Goal: Information Seeking & Learning: Learn about a topic

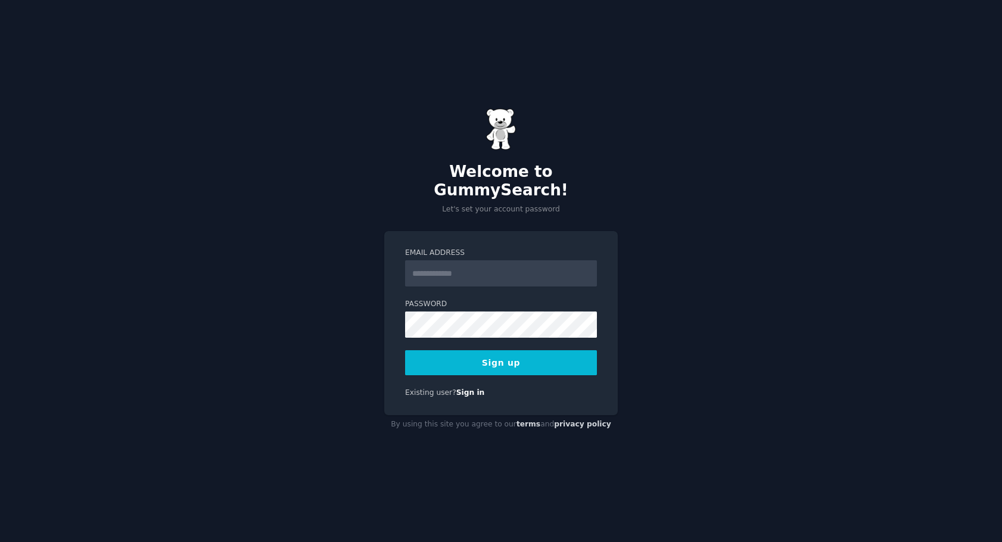
click at [440, 269] on input "Email Address" at bounding box center [501, 273] width 192 height 26
click at [431, 266] on input "Email Address" at bounding box center [501, 273] width 192 height 26
type input "**********"
click at [505, 358] on button "Sign up" at bounding box center [501, 362] width 192 height 25
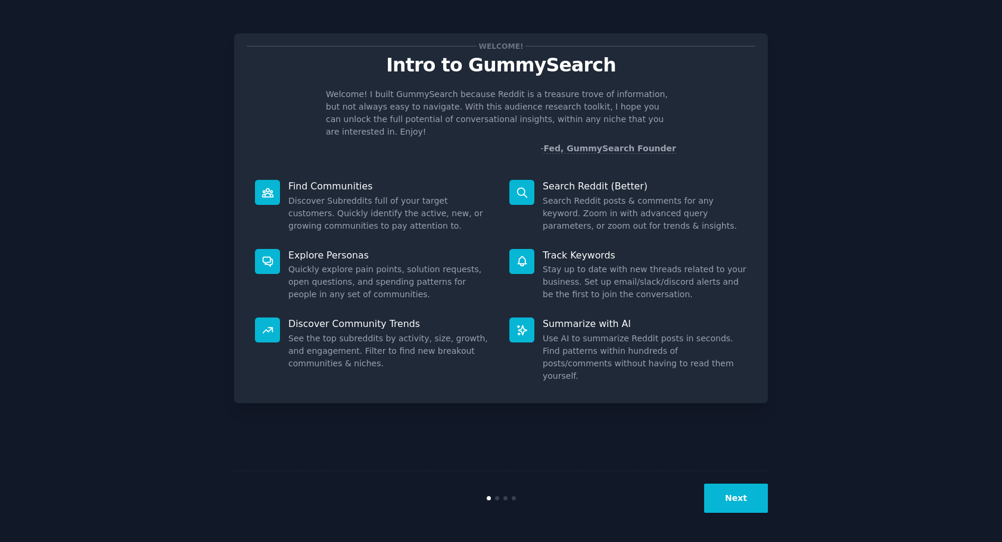
click at [751, 504] on button "Next" at bounding box center [736, 498] width 64 height 29
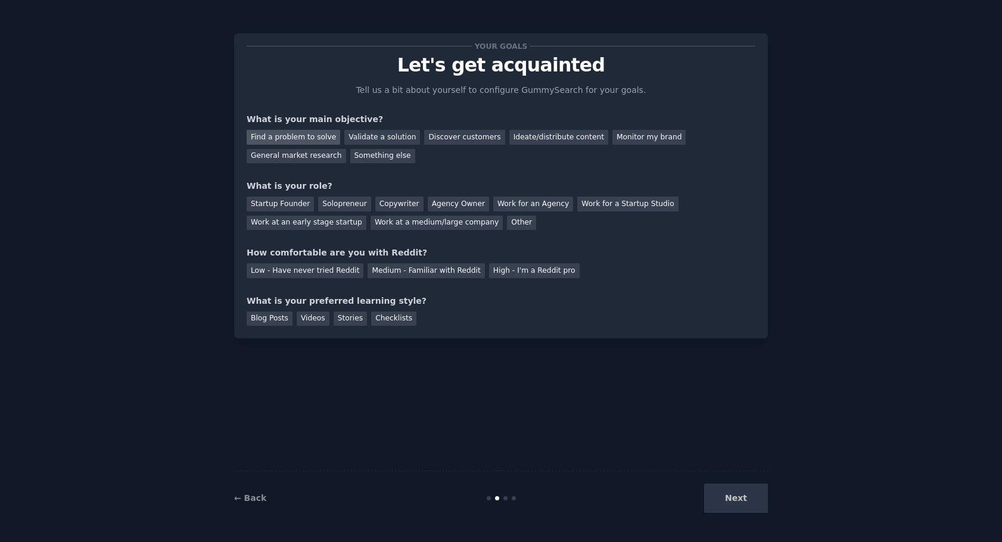
click at [298, 139] on div "Find a problem to solve" at bounding box center [294, 137] width 94 height 15
click at [287, 201] on div "Startup Founder" at bounding box center [280, 204] width 67 height 15
click at [329, 202] on div "Solopreneur" at bounding box center [344, 204] width 52 height 15
click at [310, 271] on div "Low - Have never tried Reddit" at bounding box center [305, 270] width 117 height 15
click at [340, 318] on div "Stories" at bounding box center [350, 319] width 33 height 15
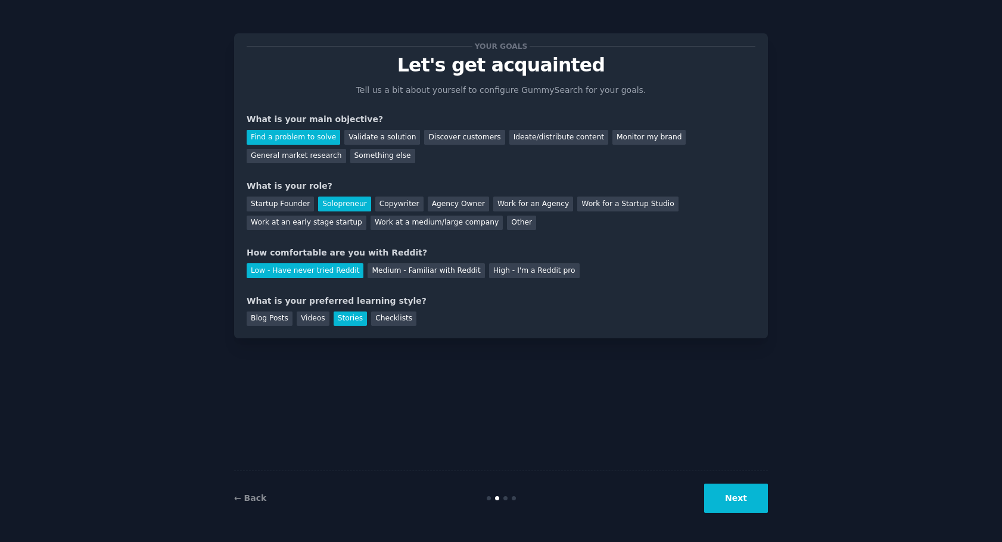
click at [749, 499] on button "Next" at bounding box center [736, 498] width 64 height 29
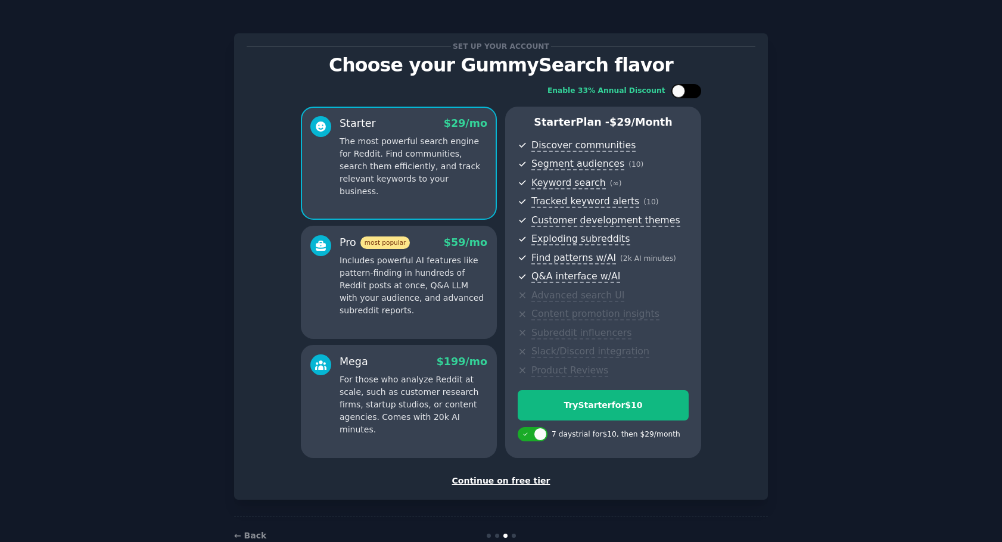
click at [683, 88] on div at bounding box center [686, 91] width 30 height 14
checkbox input "true"
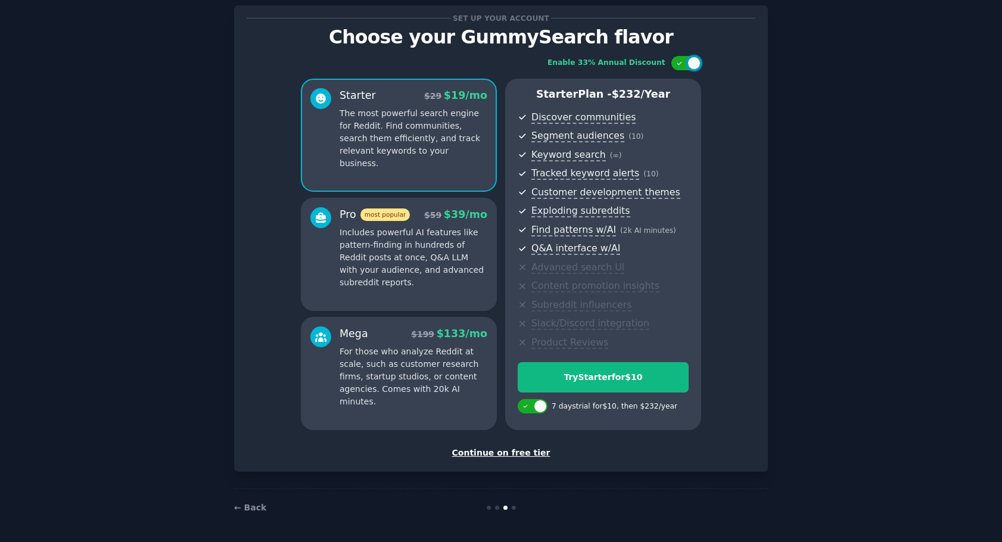
scroll to position [29, 0]
click at [506, 454] on div "Continue on free tier" at bounding box center [501, 452] width 509 height 13
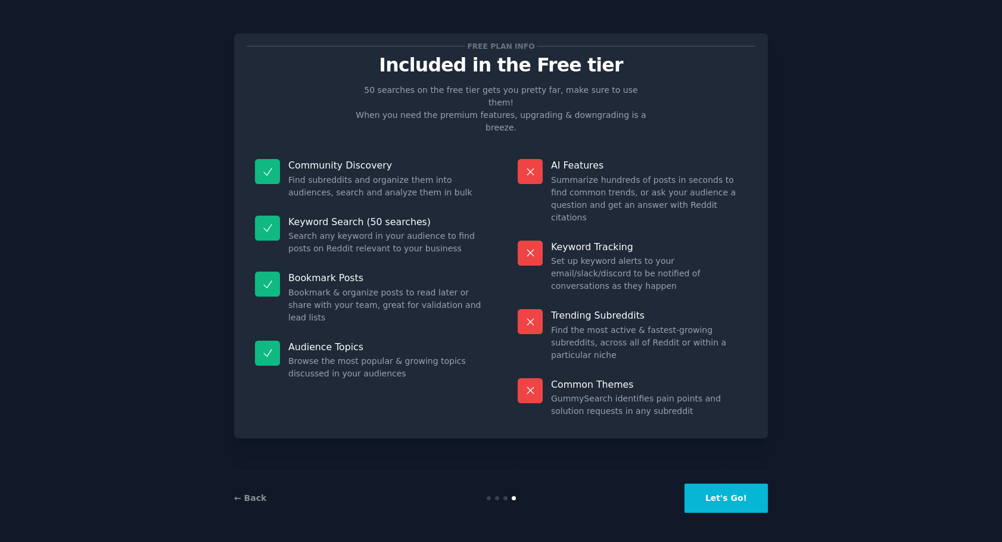
click at [732, 494] on button "Let's Go!" at bounding box center [726, 498] width 83 height 29
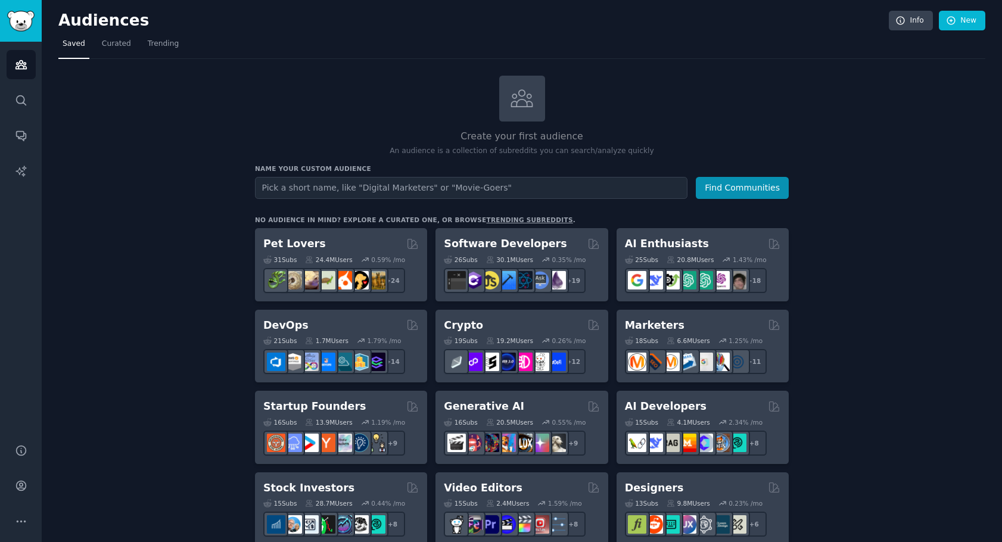
click at [265, 187] on input "text" at bounding box center [471, 188] width 433 height 22
click at [279, 185] on input "text" at bounding box center [471, 188] width 433 height 22
type input "elt teachers"
click at [730, 188] on button "Find Communities" at bounding box center [742, 188] width 93 height 22
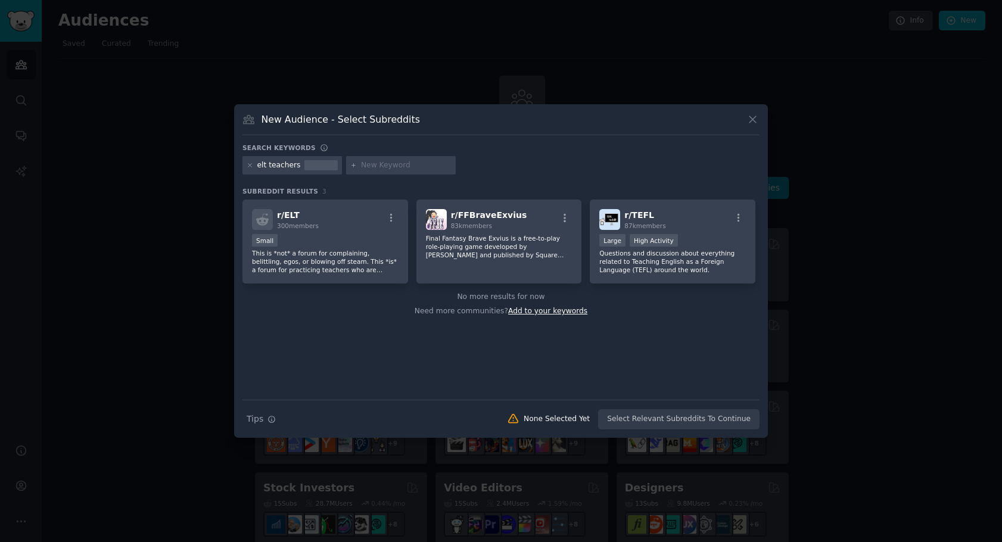
click at [531, 309] on span "Add to your keywords" at bounding box center [547, 311] width 79 height 8
click at [378, 164] on input "text" at bounding box center [406, 165] width 91 height 11
type input "english language teaching"
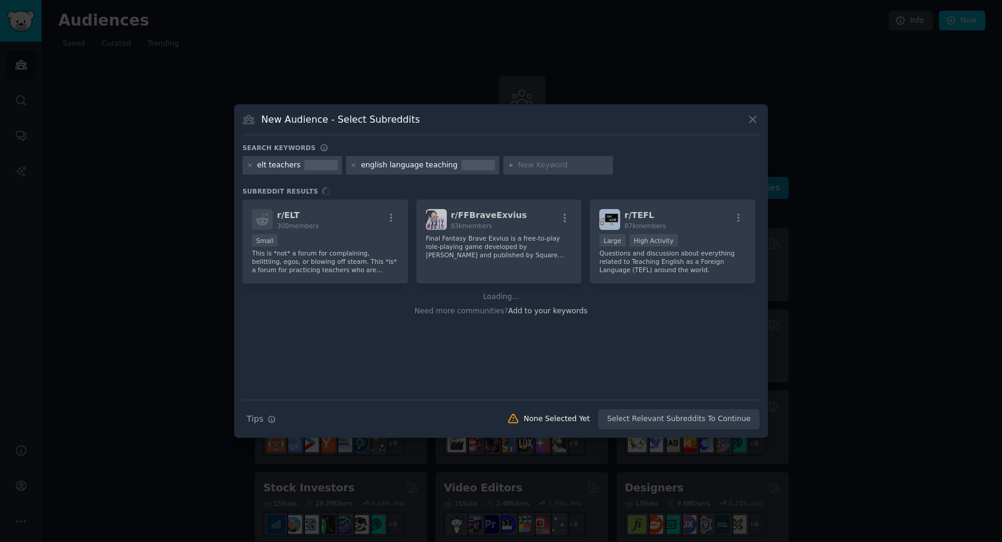
click at [673, 420] on div "Search Tips Tips None Selected Yet Select Relevant Subreddits To Continue" at bounding box center [500, 415] width 517 height 30
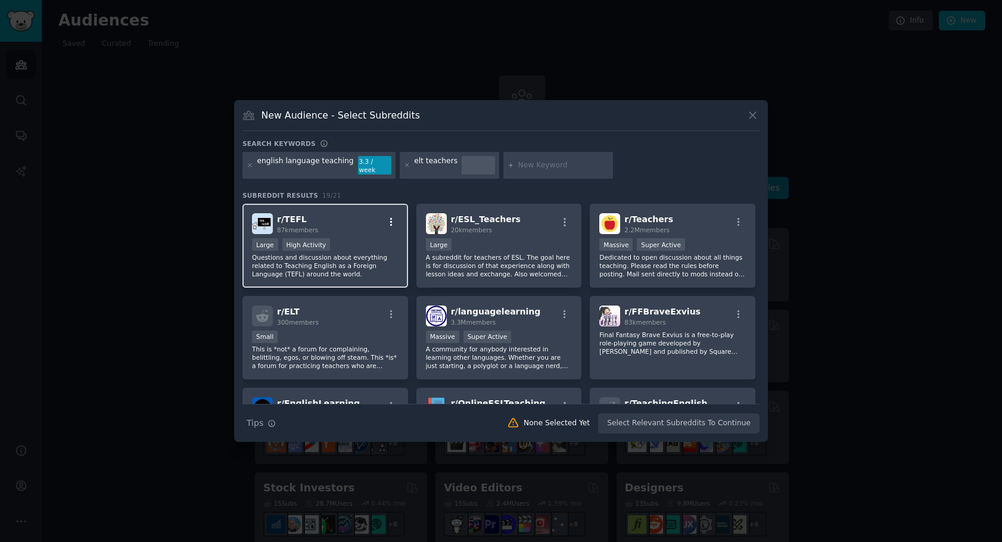
click at [391, 218] on icon "button" at bounding box center [391, 222] width 2 height 8
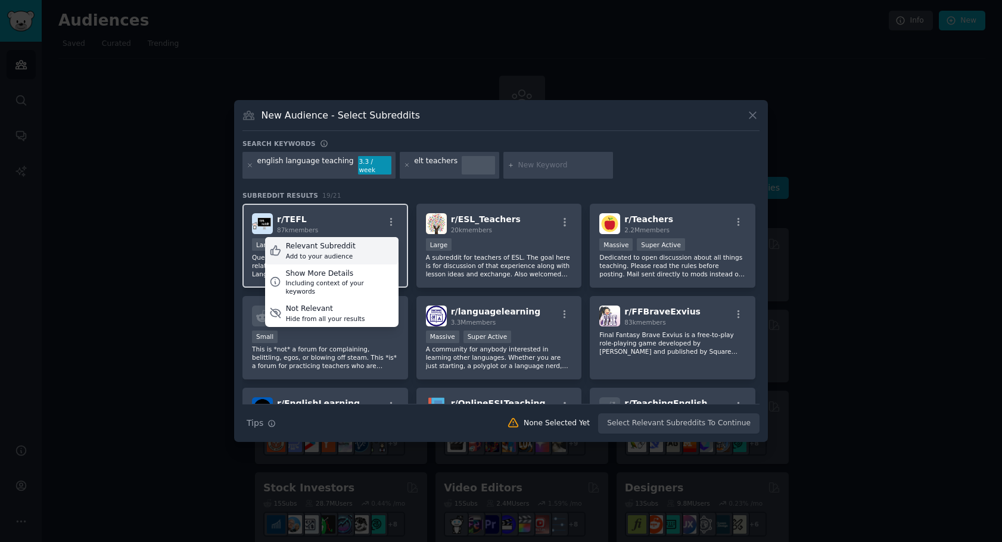
click at [324, 244] on div "Relevant Subreddit" at bounding box center [321, 246] width 70 height 11
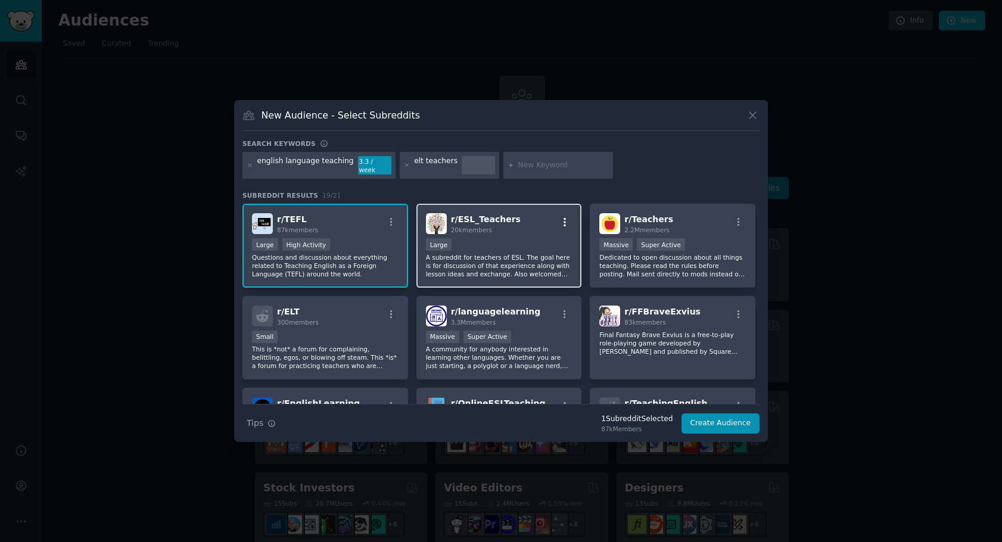
click at [564, 217] on icon "button" at bounding box center [564, 222] width 11 height 11
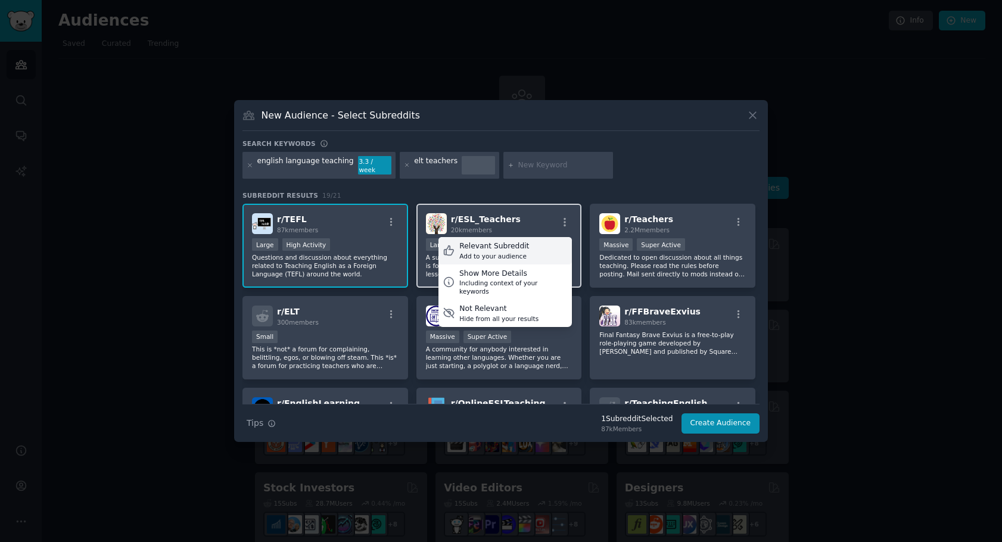
click at [483, 242] on div "Relevant Subreddit" at bounding box center [494, 246] width 70 height 11
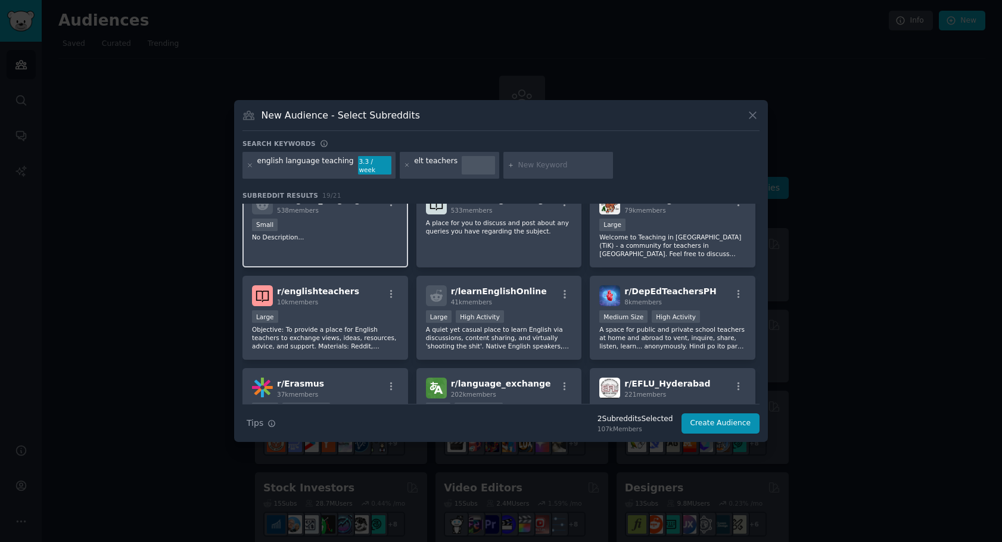
scroll to position [298, 0]
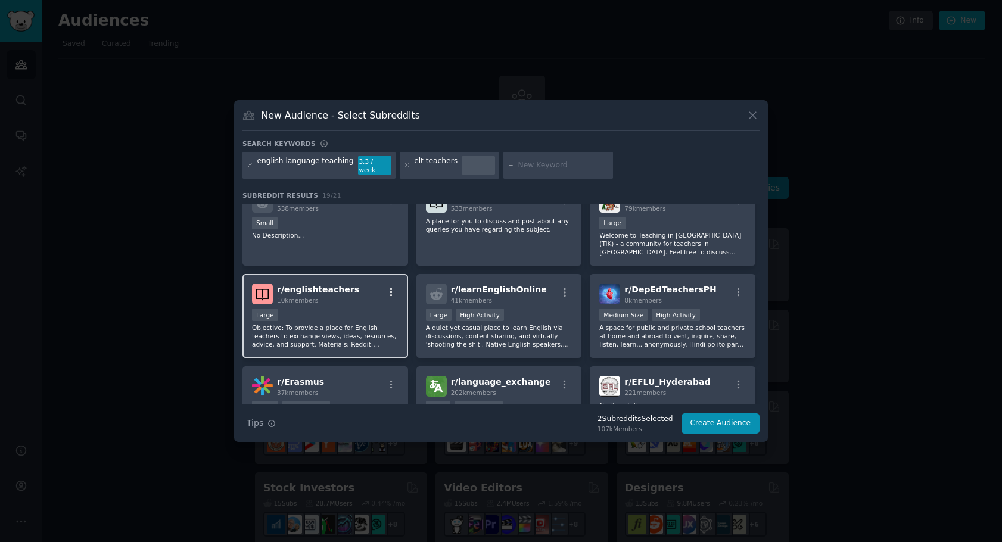
click at [388, 287] on icon "button" at bounding box center [391, 292] width 11 height 11
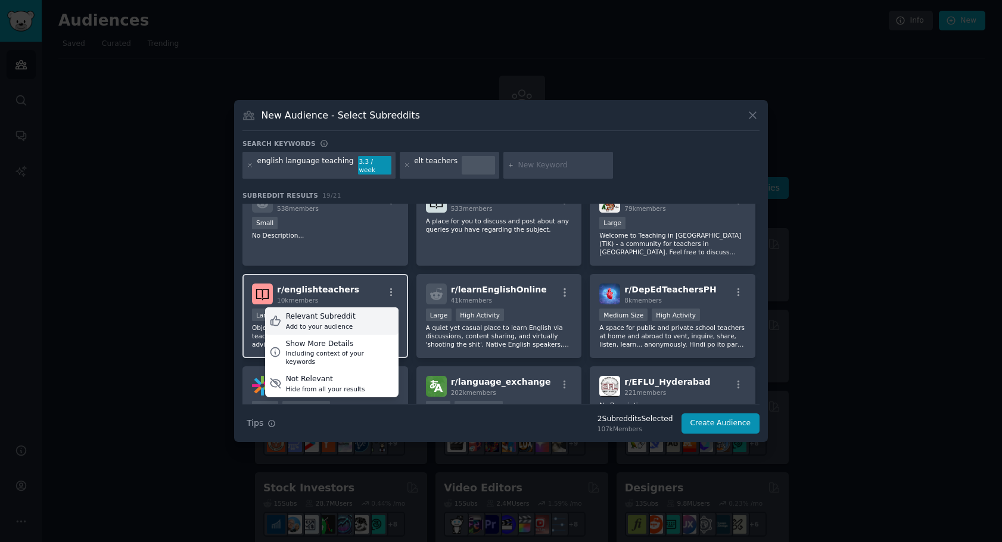
click at [324, 322] on div "Add to your audience" at bounding box center [321, 326] width 70 height 8
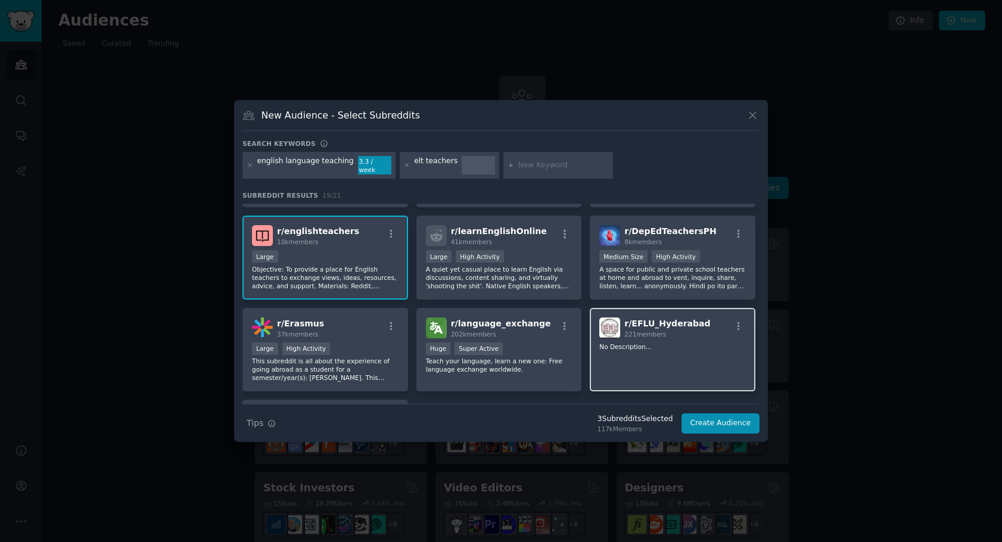
scroll to position [357, 0]
click at [716, 414] on button "Create Audience" at bounding box center [721, 423] width 79 height 20
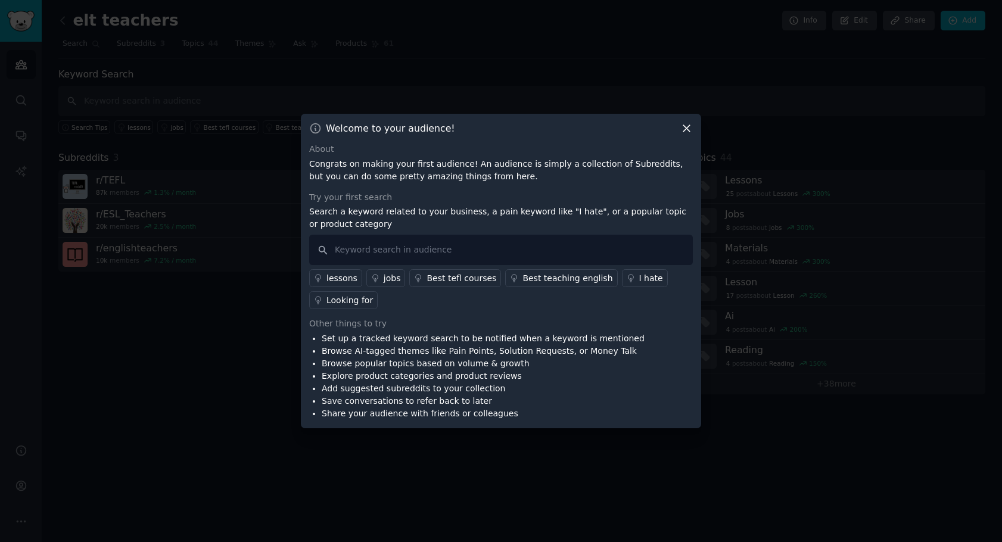
click at [685, 126] on icon at bounding box center [686, 128] width 13 height 13
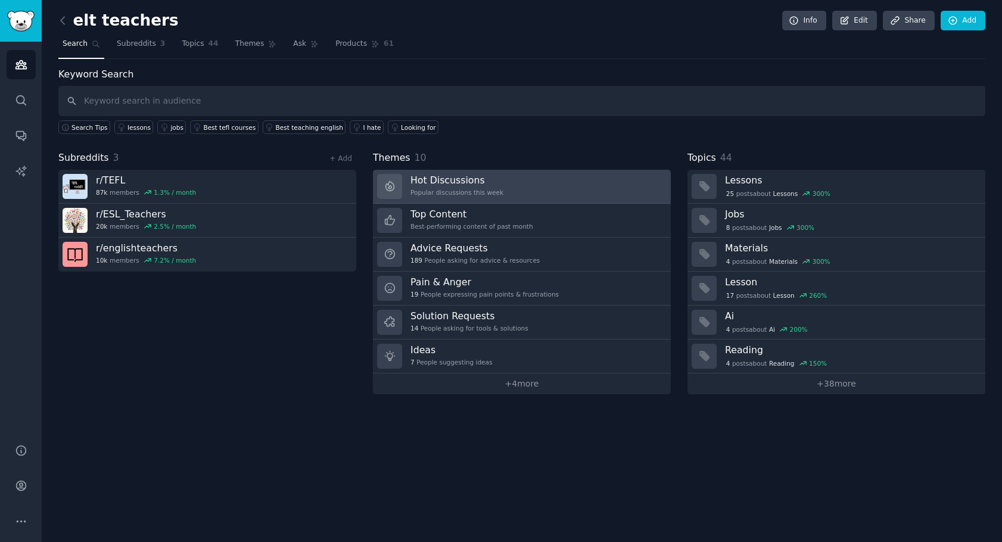
click at [524, 183] on link "Hot Discussions Popular discussions this week" at bounding box center [522, 187] width 298 height 34
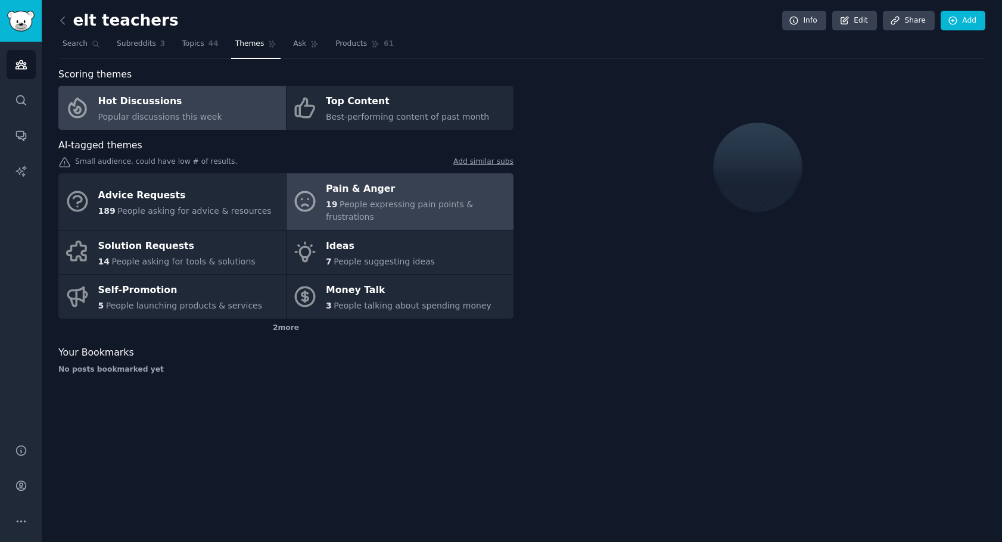
click at [386, 186] on div "Pain & Anger" at bounding box center [417, 189] width 182 height 19
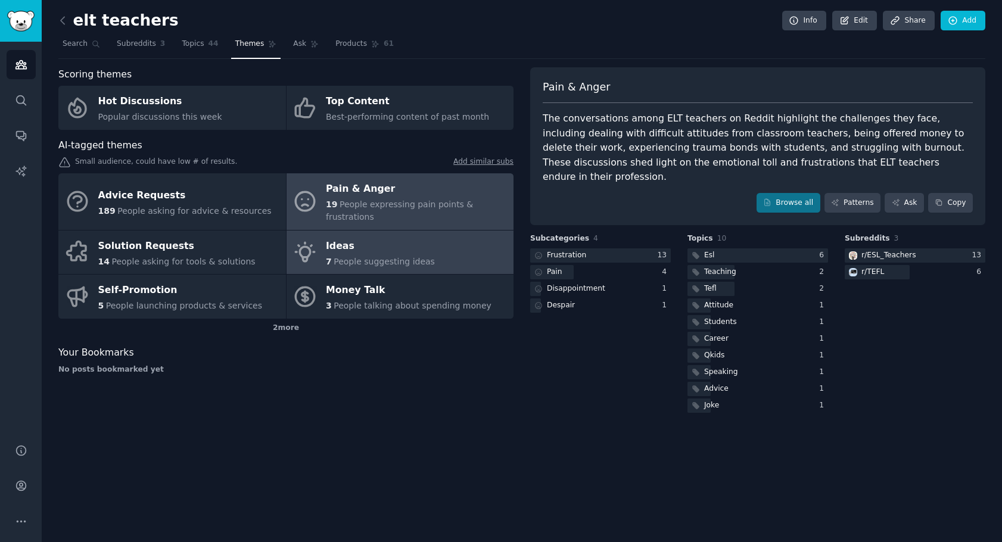
click at [416, 257] on span "People suggesting ideas" at bounding box center [384, 262] width 101 height 10
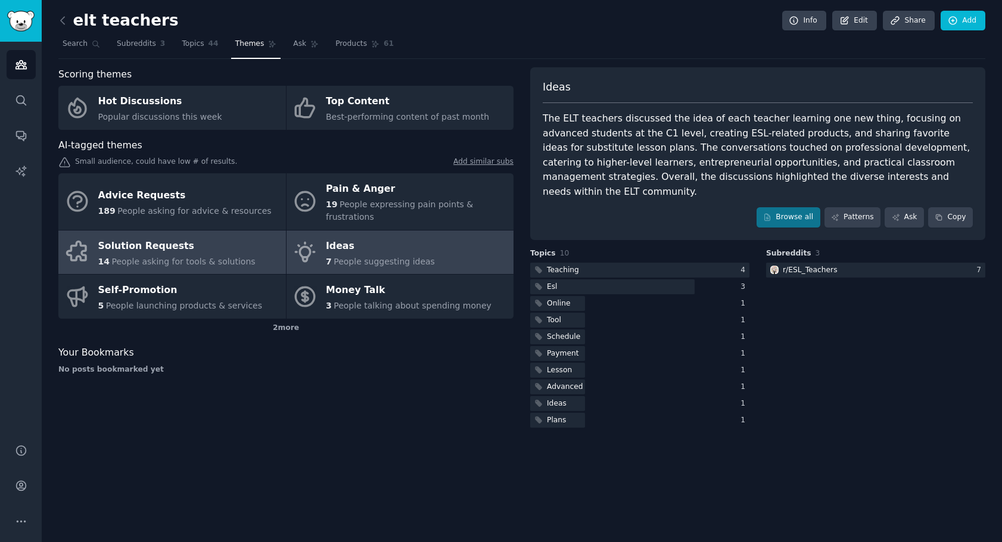
click at [206, 257] on span "People asking for tools & solutions" at bounding box center [183, 262] width 144 height 10
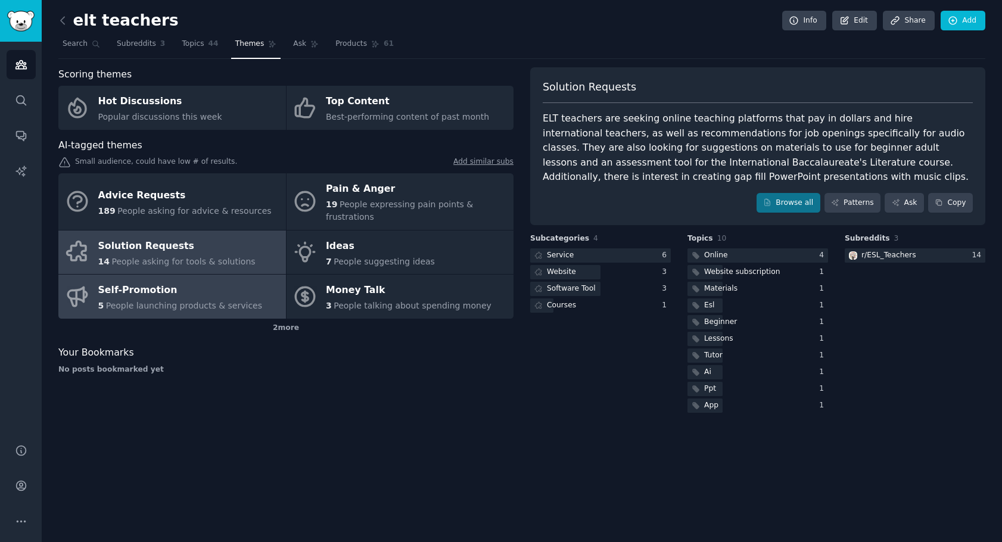
click at [136, 283] on div "Self-Promotion" at bounding box center [180, 290] width 164 height 19
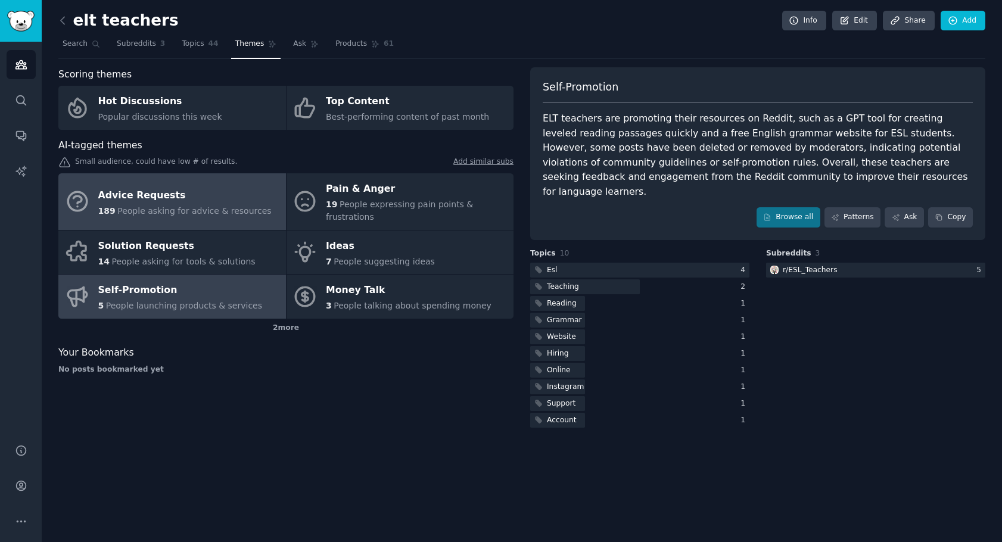
click at [184, 206] on span "People asking for advice & resources" at bounding box center [194, 211] width 154 height 10
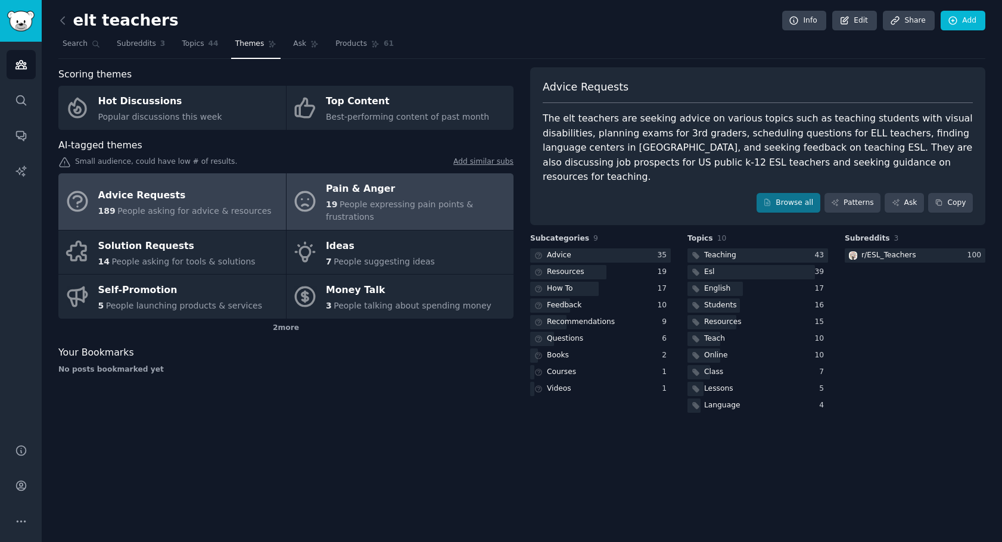
click at [426, 191] on div "Pain & Anger" at bounding box center [417, 189] width 182 height 19
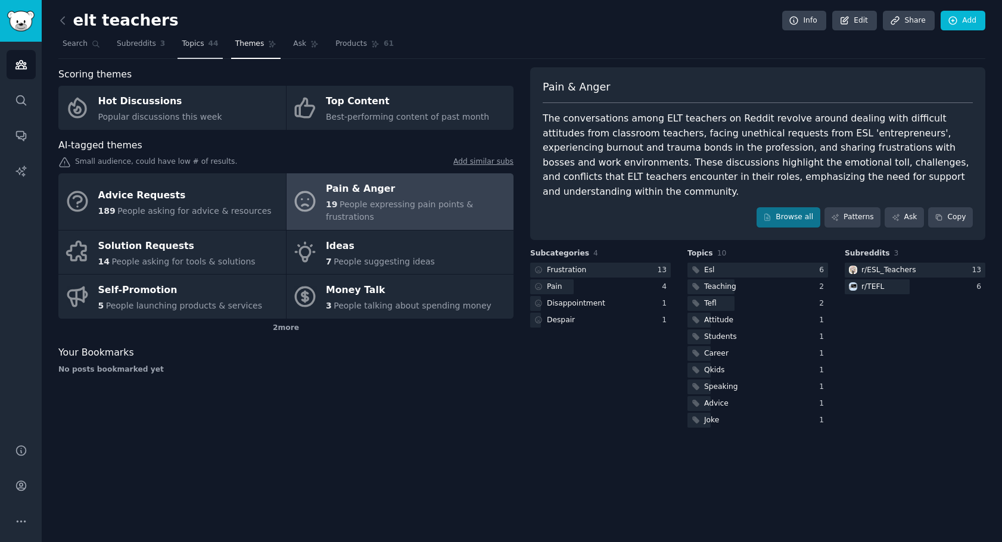
click at [187, 39] on span "Topics" at bounding box center [193, 44] width 22 height 11
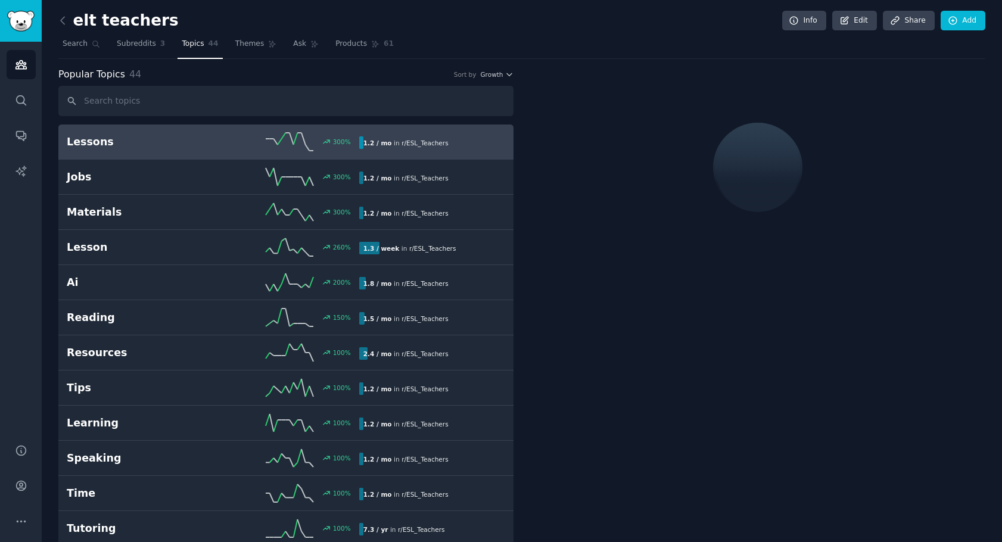
click at [225, 132] on link "Lessons 300 % 1.2 / mo in r/ ESL_Teachers" at bounding box center [285, 142] width 455 height 35
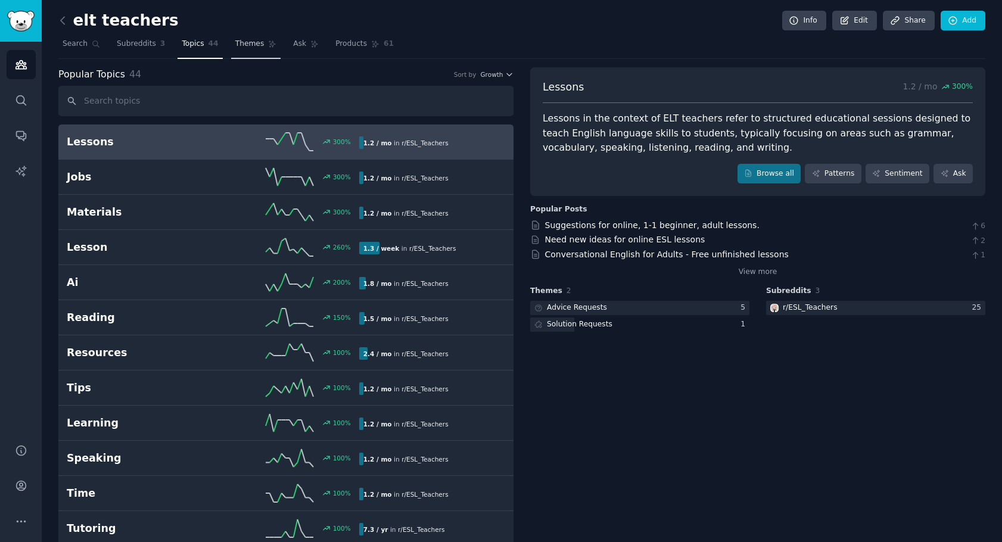
click at [235, 44] on span "Themes" at bounding box center [249, 44] width 29 height 11
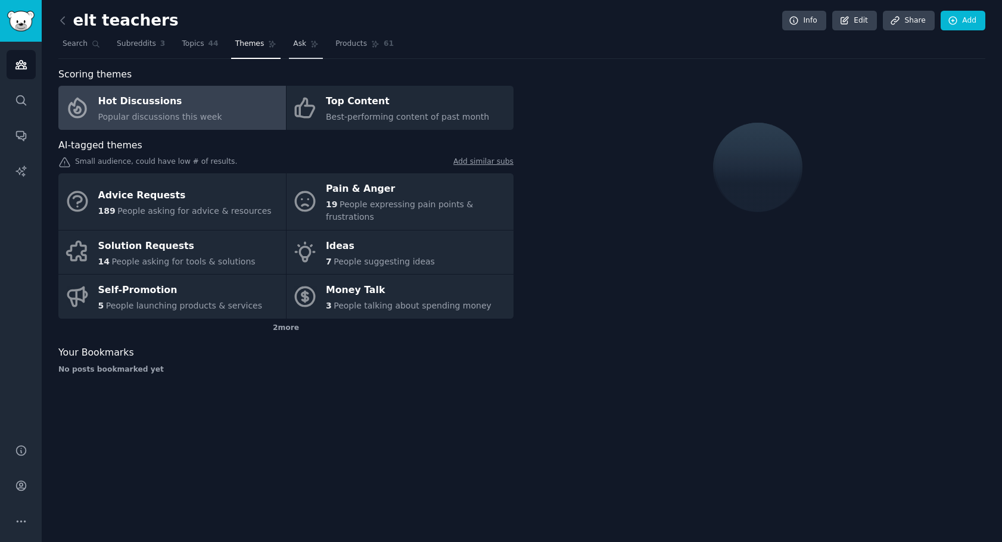
click at [293, 43] on span "Ask" at bounding box center [299, 44] width 13 height 11
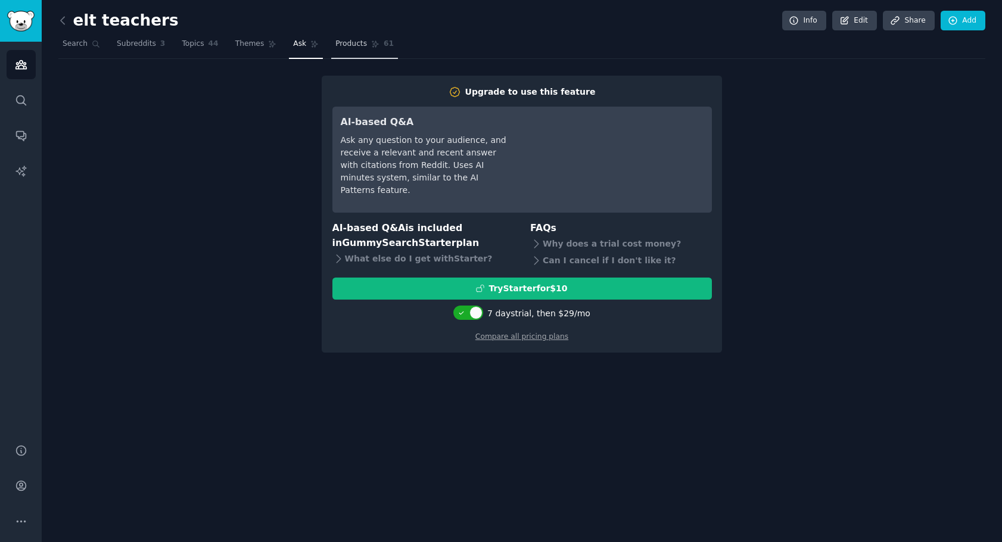
click at [338, 43] on span "Products" at bounding box center [351, 44] width 32 height 11
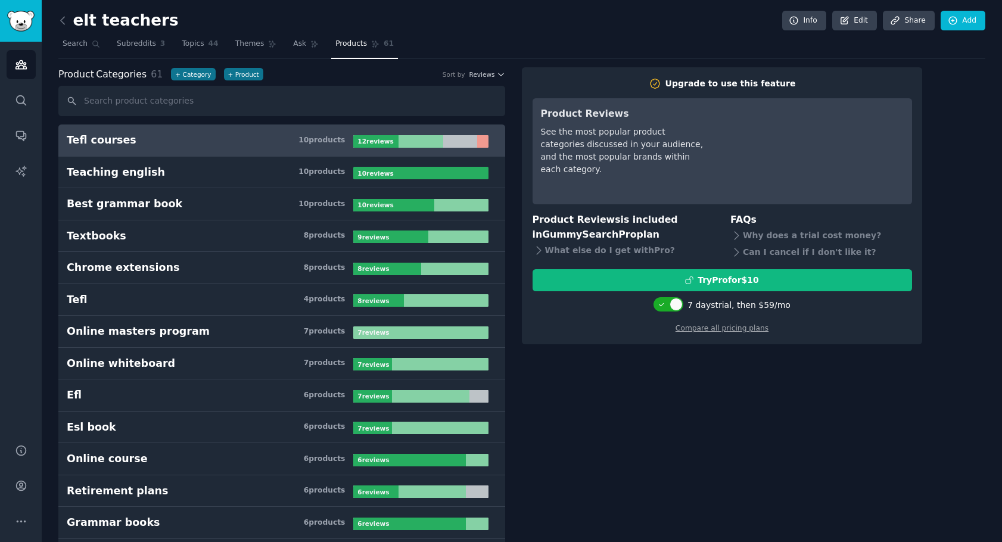
click at [191, 143] on h3 "Tefl courses 10 product s" at bounding box center [210, 140] width 287 height 15
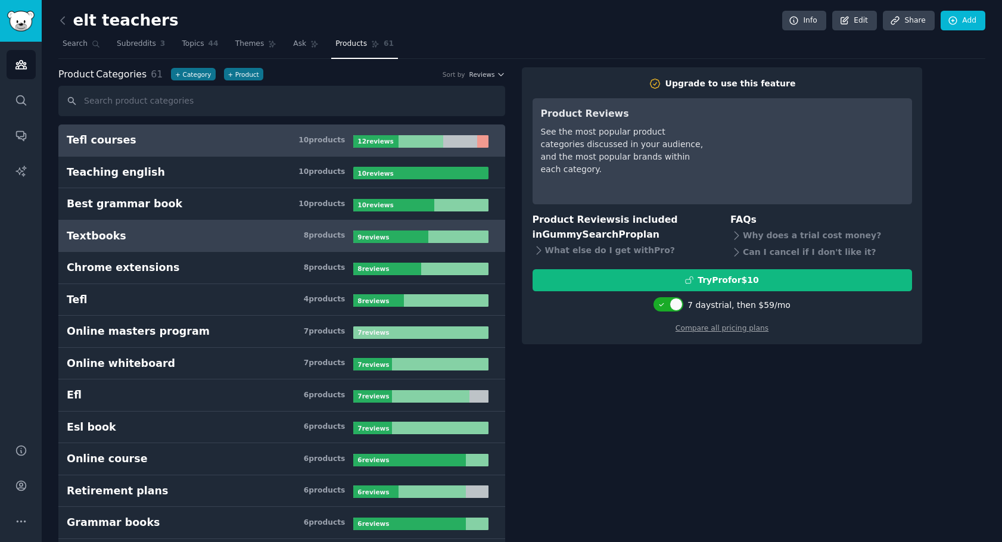
click at [146, 237] on h3 "Textbooks 8 product s" at bounding box center [210, 236] width 287 height 15
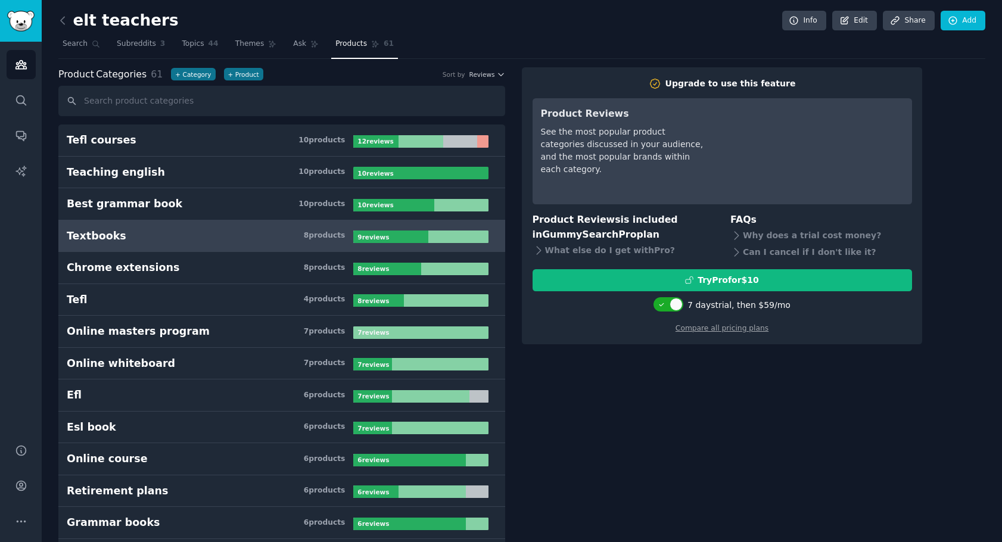
click at [375, 237] on b "9 review s" at bounding box center [373, 237] width 32 height 7
click at [64, 21] on icon at bounding box center [63, 20] width 13 height 13
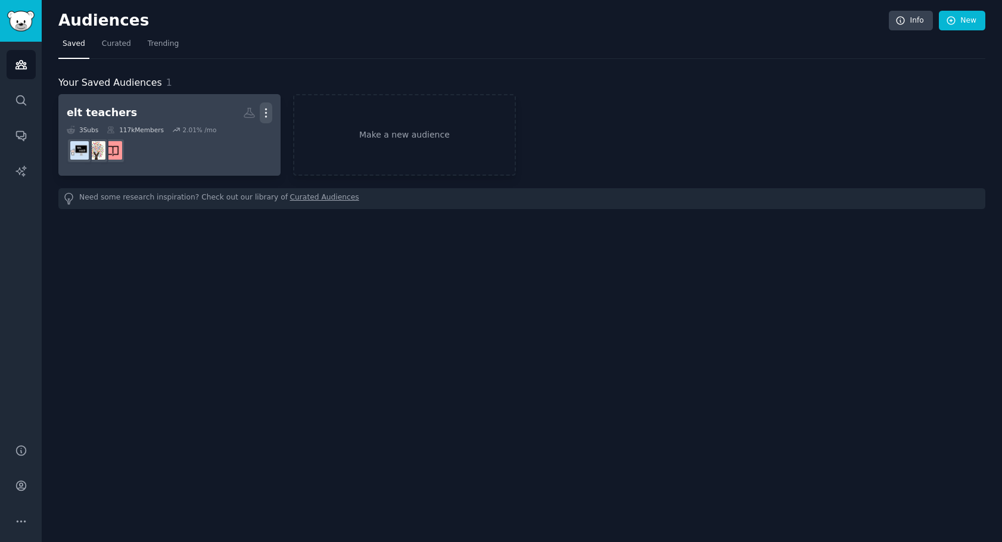
click at [265, 114] on icon "button" at bounding box center [266, 113] width 13 height 13
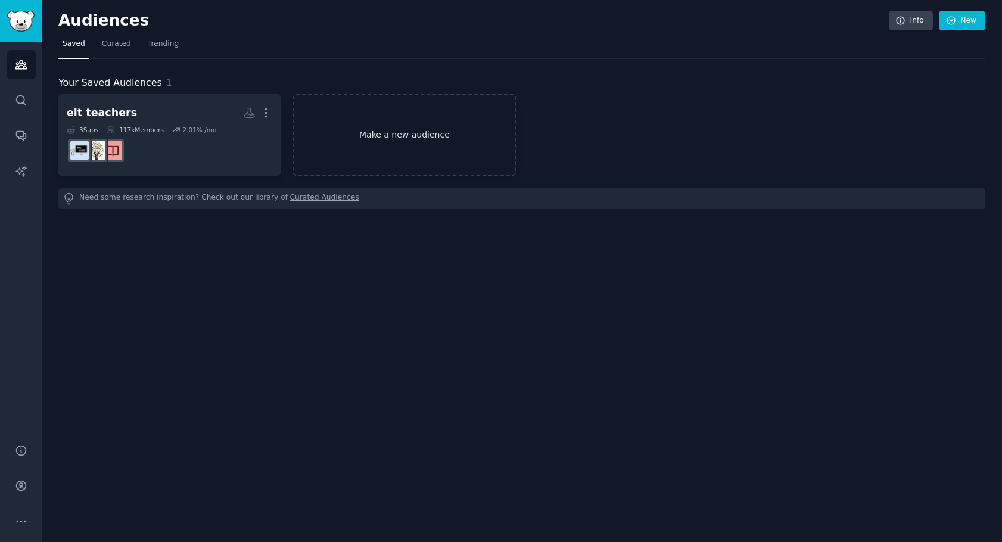
click at [385, 143] on link "Make a new audience" at bounding box center [404, 135] width 222 height 82
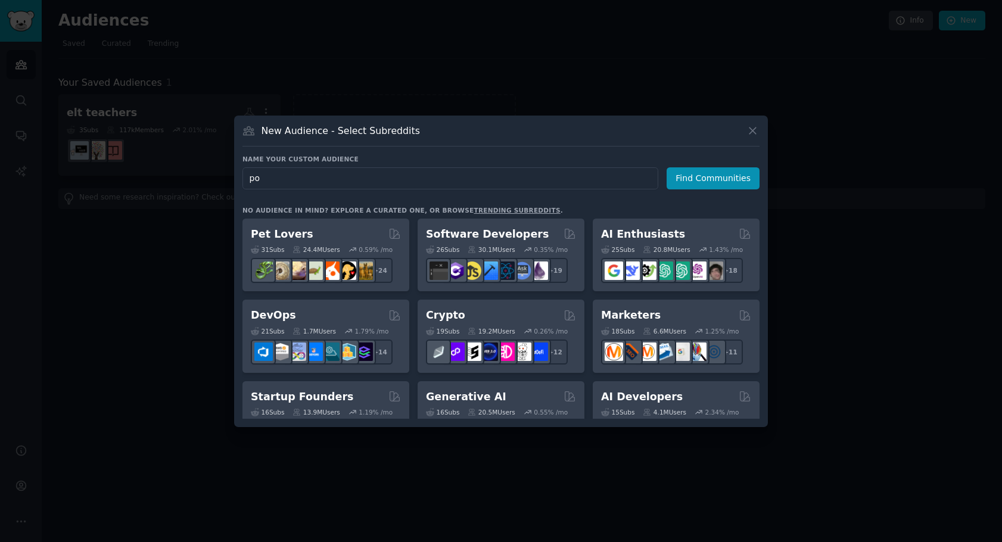
type input "p"
type input "Property Tech"
click at [694, 181] on button "Find Communities" at bounding box center [713, 178] width 93 height 22
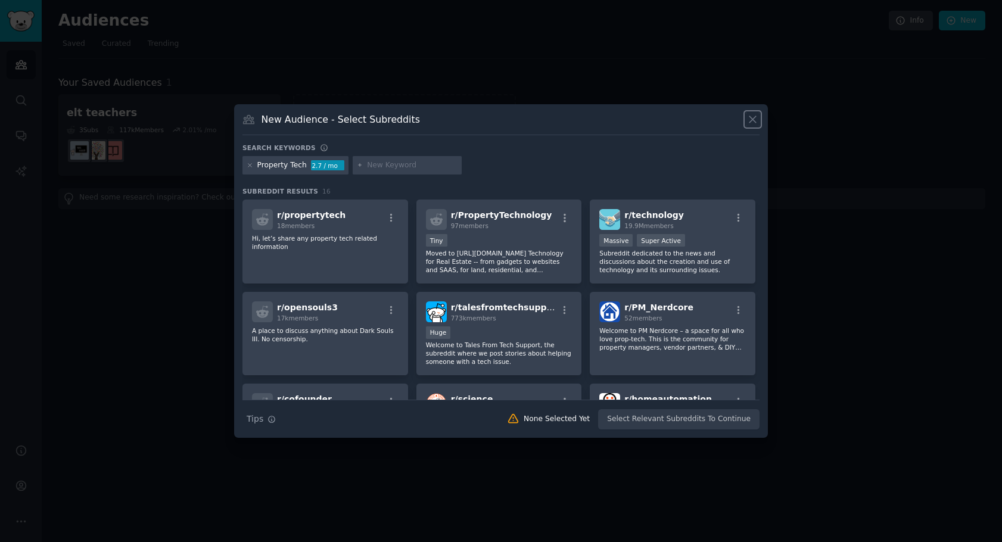
click at [752, 119] on icon at bounding box center [752, 119] width 7 height 7
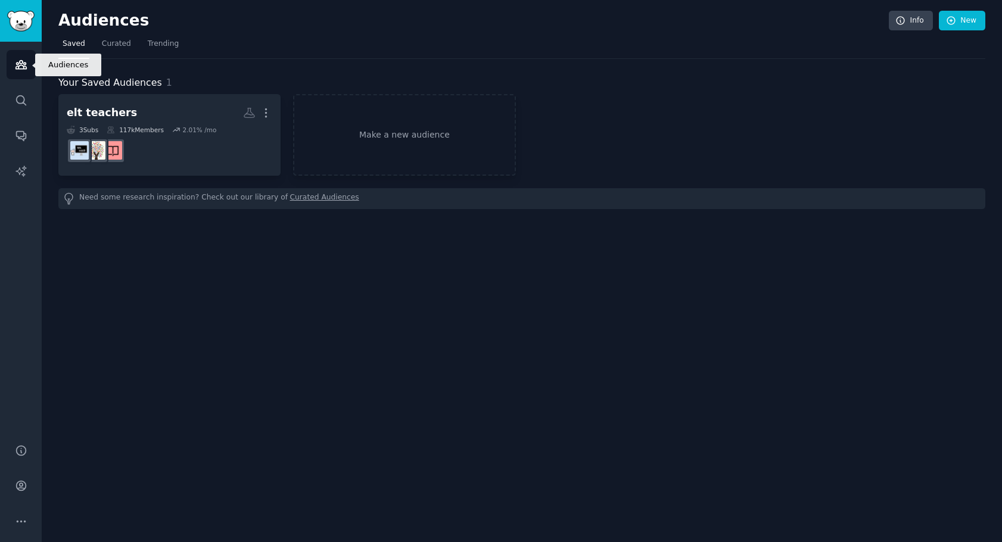
click at [23, 64] on icon "Sidebar" at bounding box center [21, 64] width 13 height 13
click at [26, 16] on img "Sidebar" at bounding box center [20, 21] width 27 height 21
click at [18, 136] on icon "Sidebar" at bounding box center [21, 135] width 13 height 13
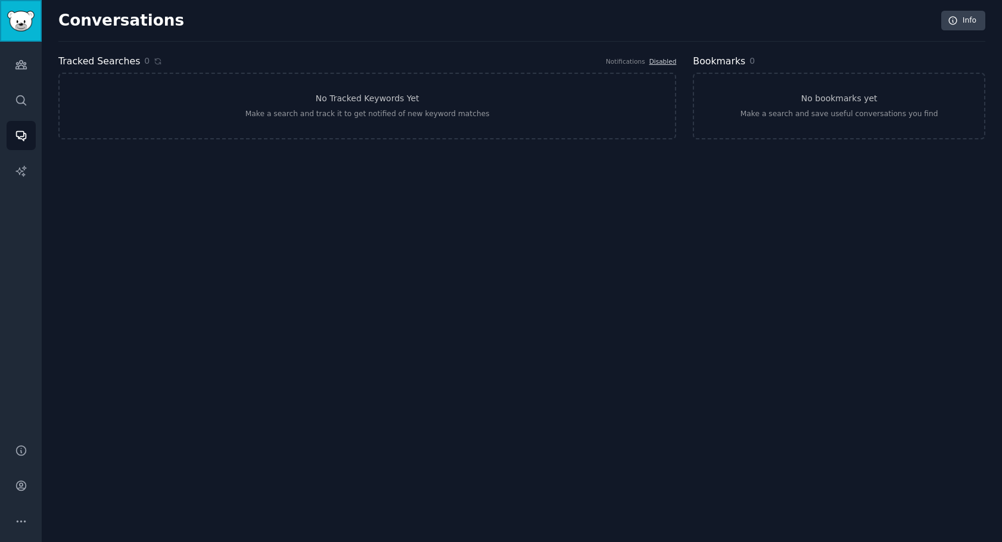
click at [14, 23] on img "Sidebar" at bounding box center [20, 21] width 27 height 21
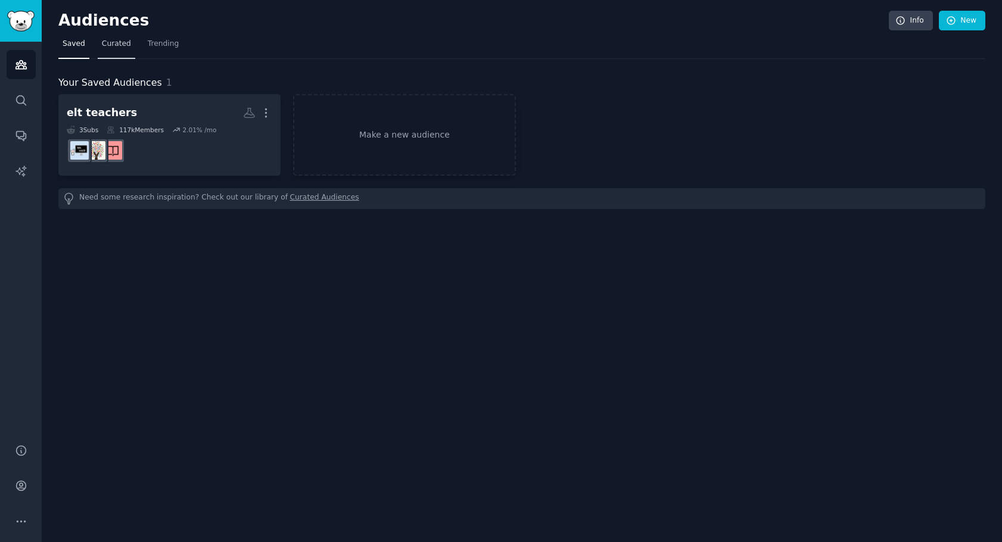
click at [108, 41] on span "Curated" at bounding box center [116, 44] width 29 height 11
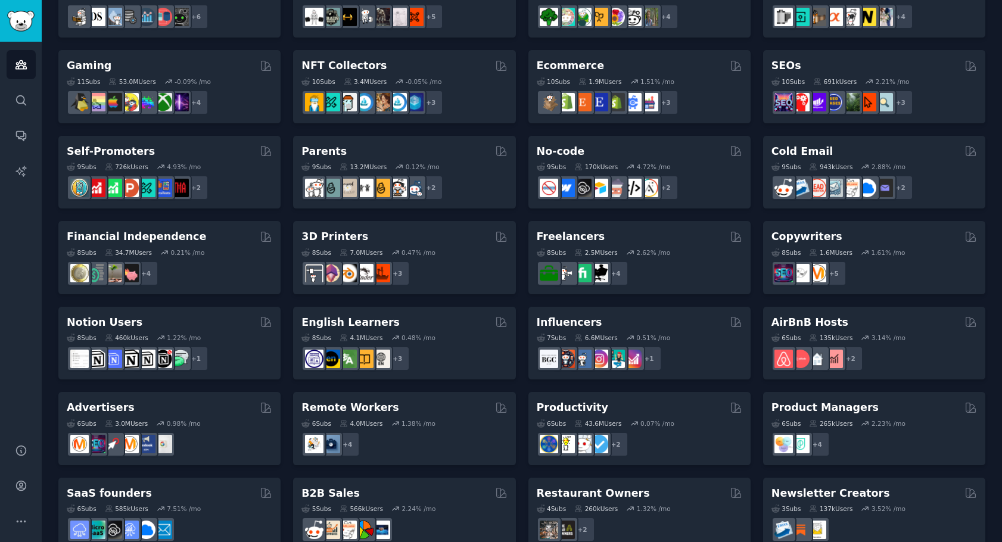
scroll to position [411, 0]
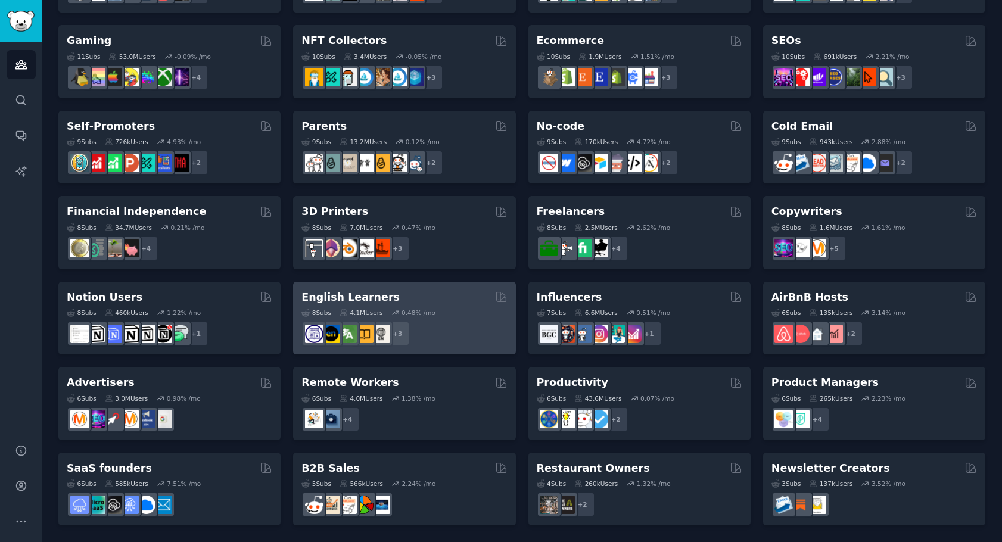
click at [421, 293] on div "English Learners" at bounding box center [404, 297] width 206 height 15
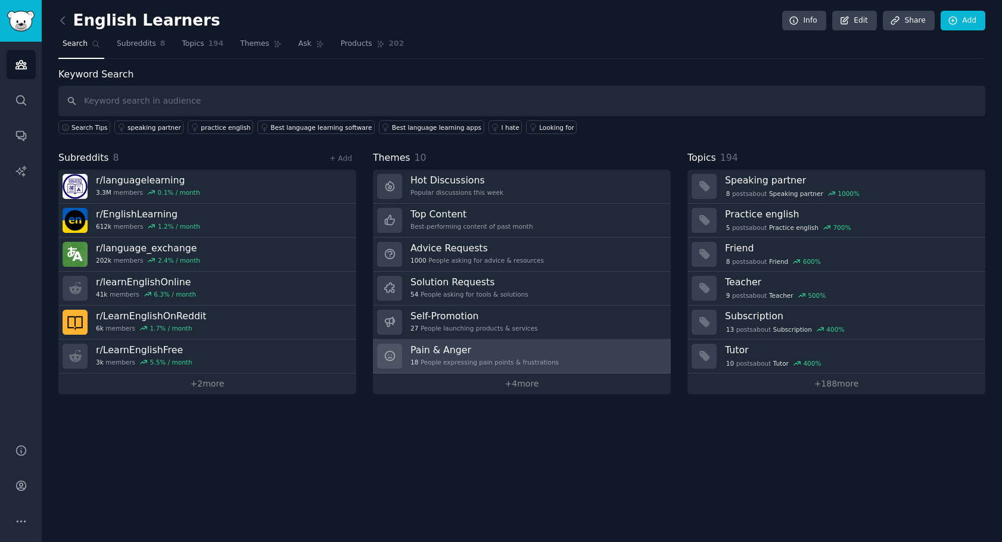
click at [468, 353] on h3 "Pain & Anger" at bounding box center [484, 350] width 148 height 13
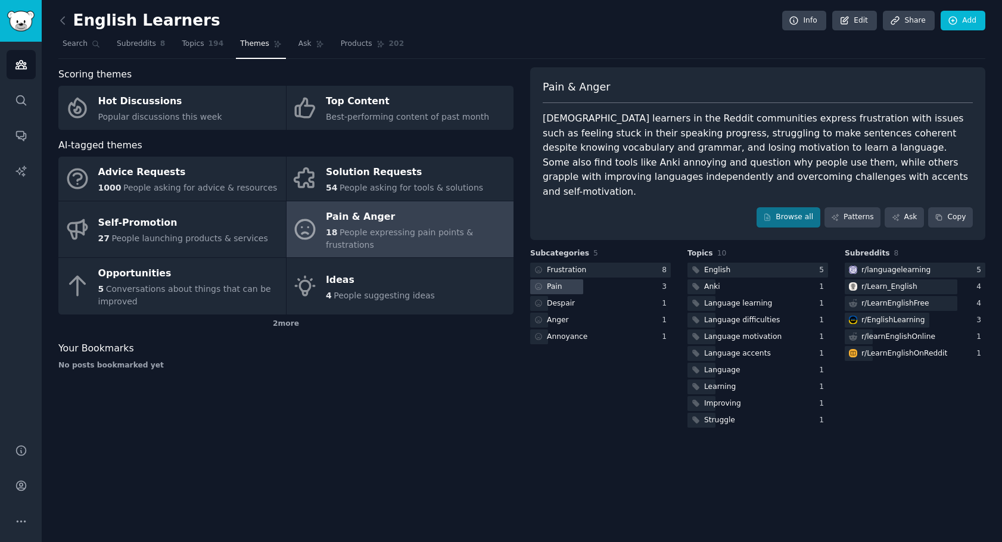
click at [565, 279] on div at bounding box center [556, 286] width 53 height 15
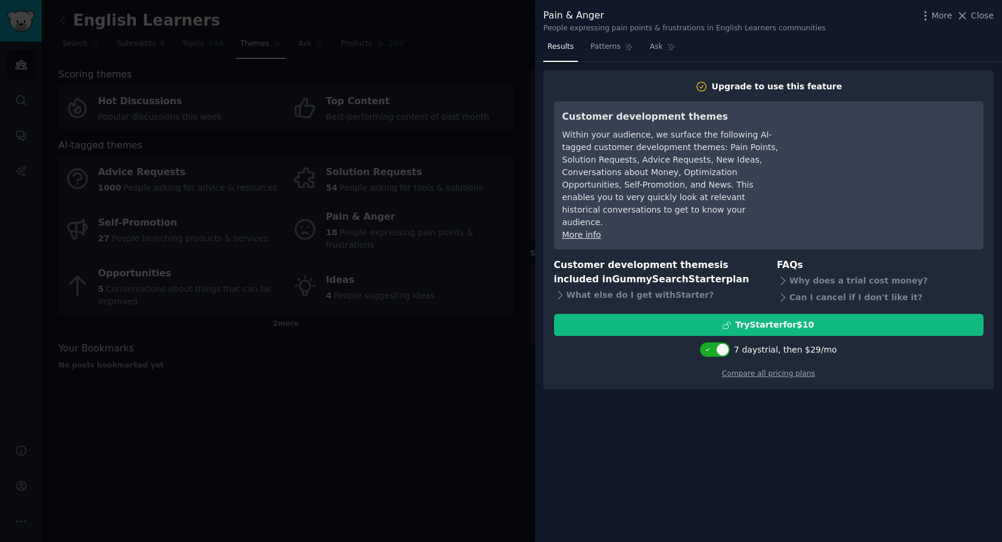
click at [456, 330] on div at bounding box center [501, 271] width 1002 height 542
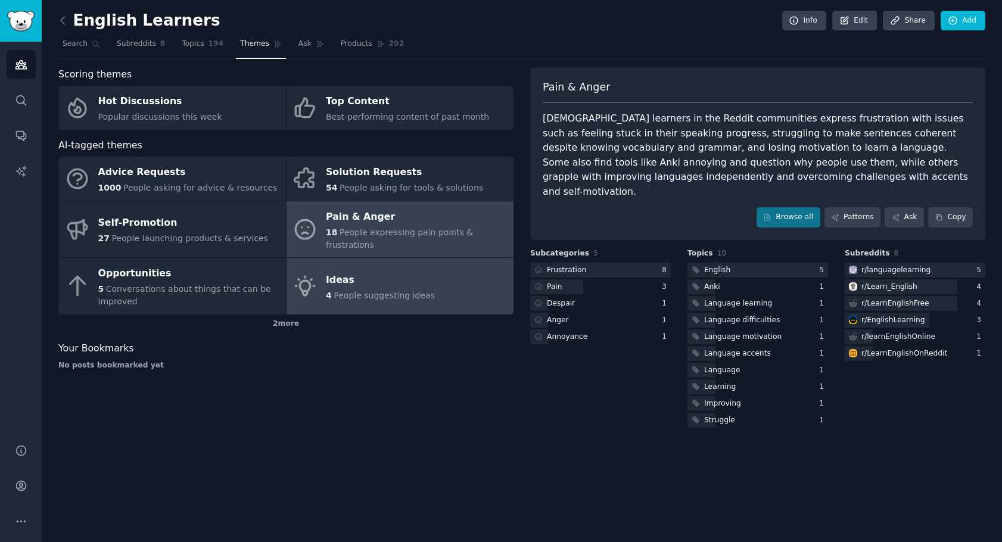
click at [377, 291] on span "People suggesting ideas" at bounding box center [384, 296] width 101 height 10
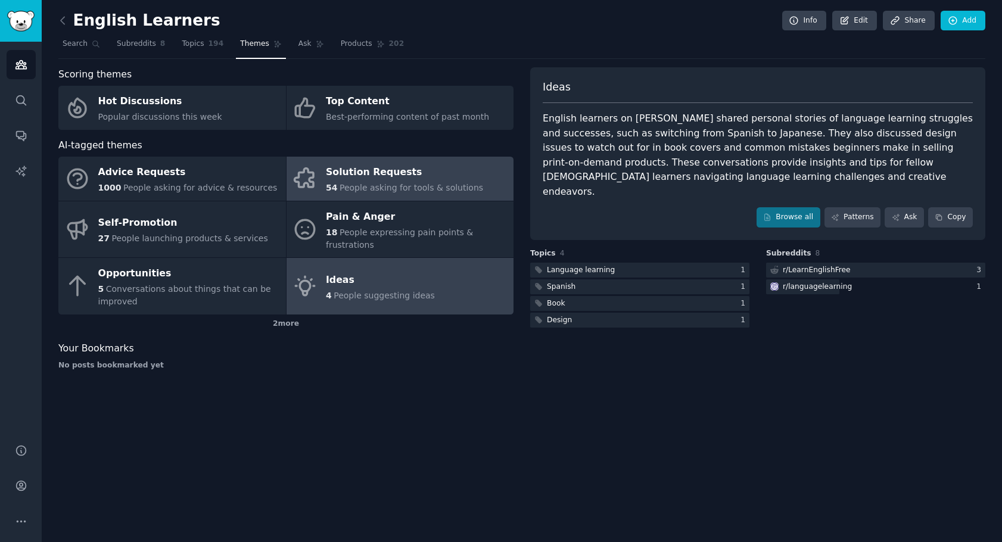
click at [394, 174] on div "Solution Requests" at bounding box center [404, 172] width 157 height 19
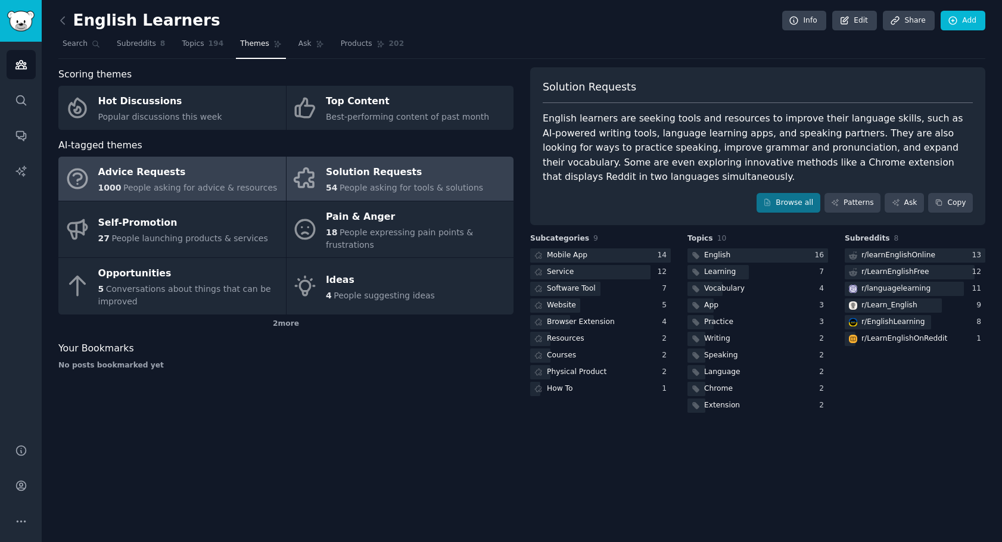
click at [118, 169] on div "Advice Requests" at bounding box center [187, 172] width 179 height 19
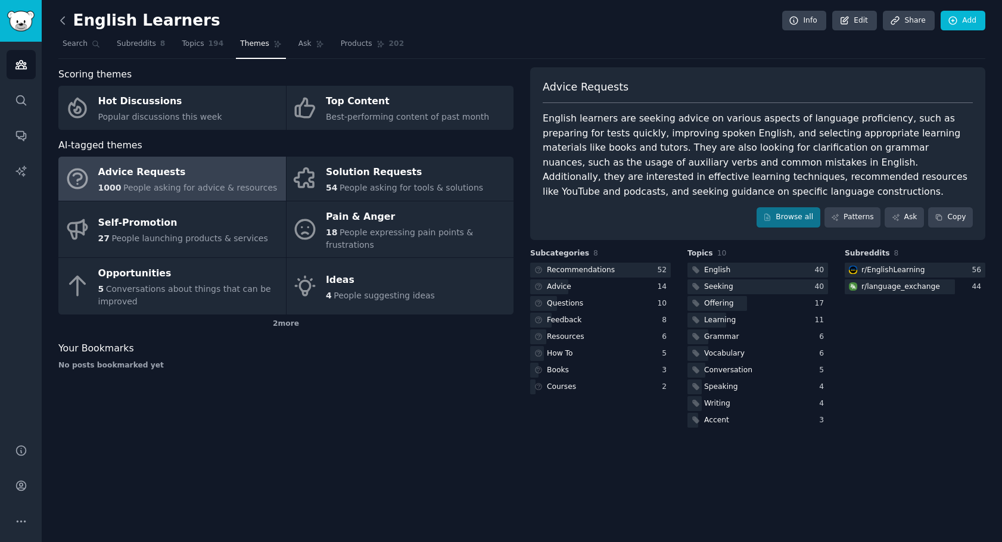
click at [60, 16] on icon at bounding box center [63, 20] width 13 height 13
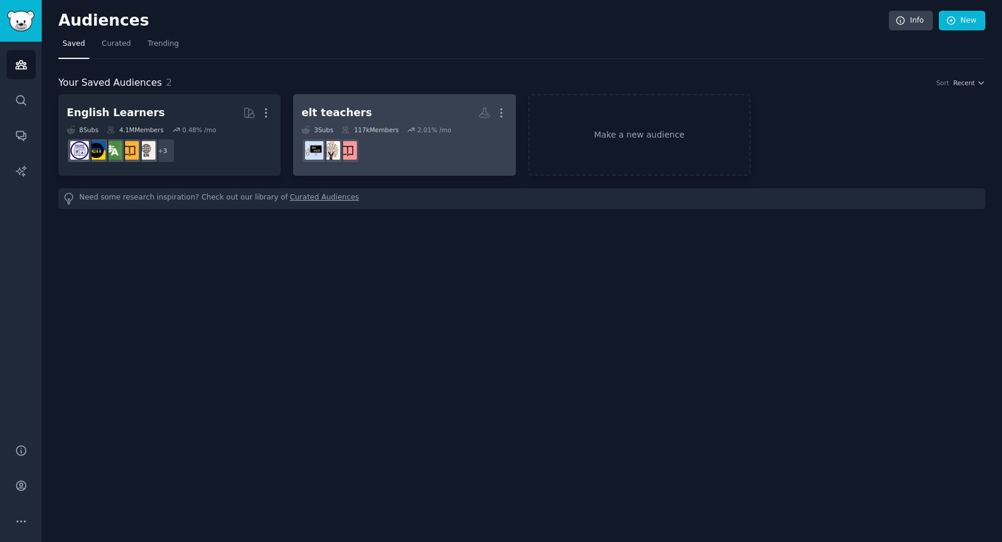
click at [446, 126] on div "3 Sub s 117k Members 2.01 % /mo" at bounding box center [404, 130] width 206 height 8
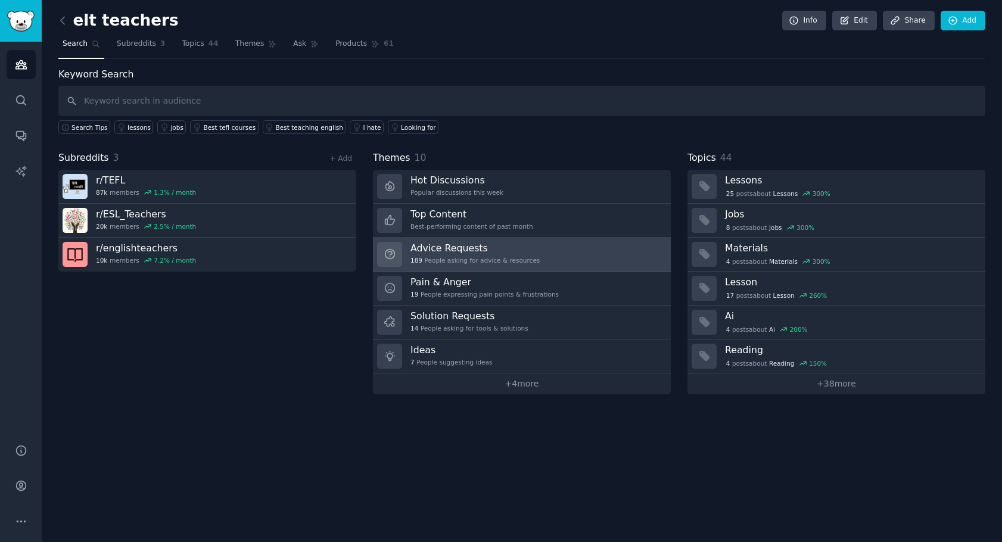
click at [516, 248] on h3 "Advice Requests" at bounding box center [474, 248] width 129 height 13
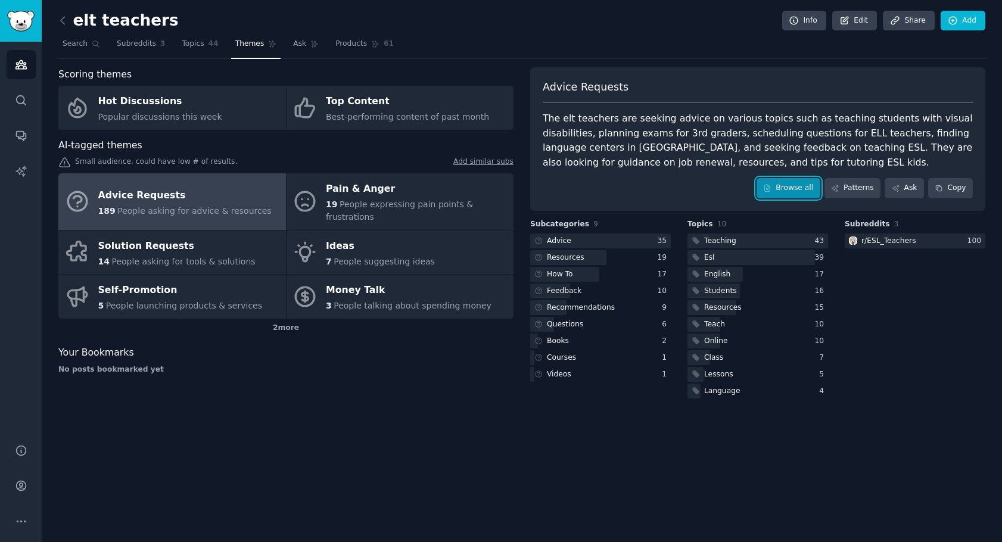
click at [791, 187] on link "Browse all" at bounding box center [789, 188] width 64 height 20
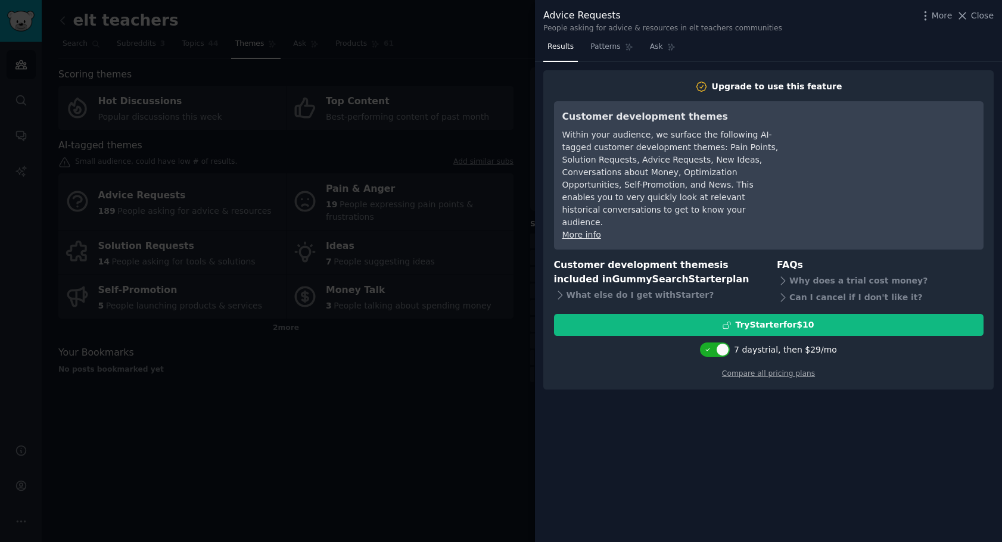
click at [449, 393] on div at bounding box center [501, 271] width 1002 height 542
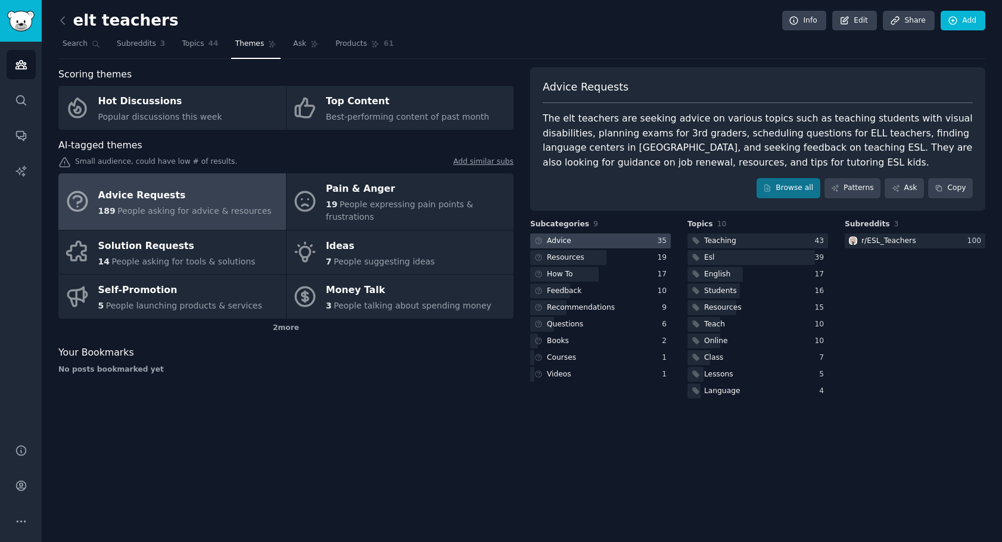
click at [614, 238] on div at bounding box center [600, 241] width 141 height 15
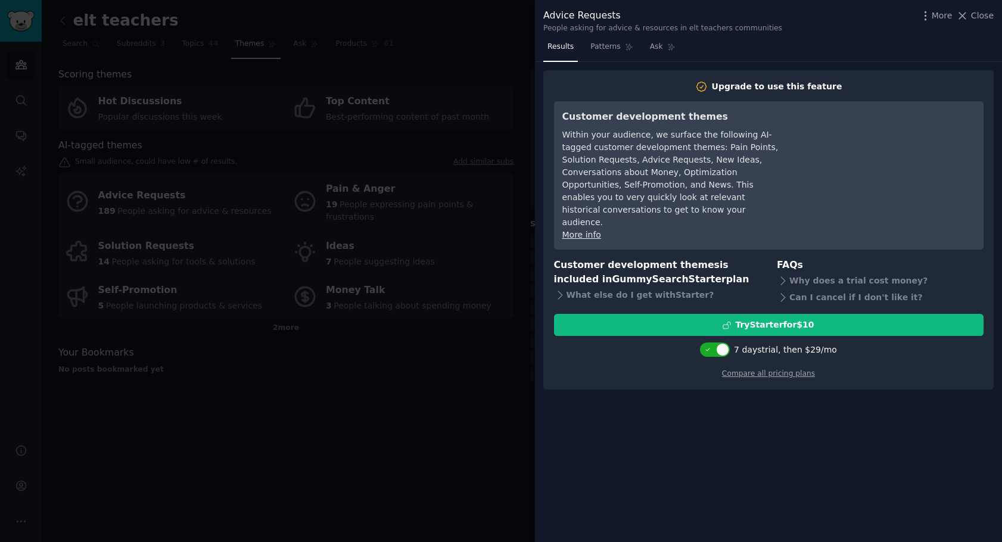
click at [424, 410] on div at bounding box center [501, 271] width 1002 height 542
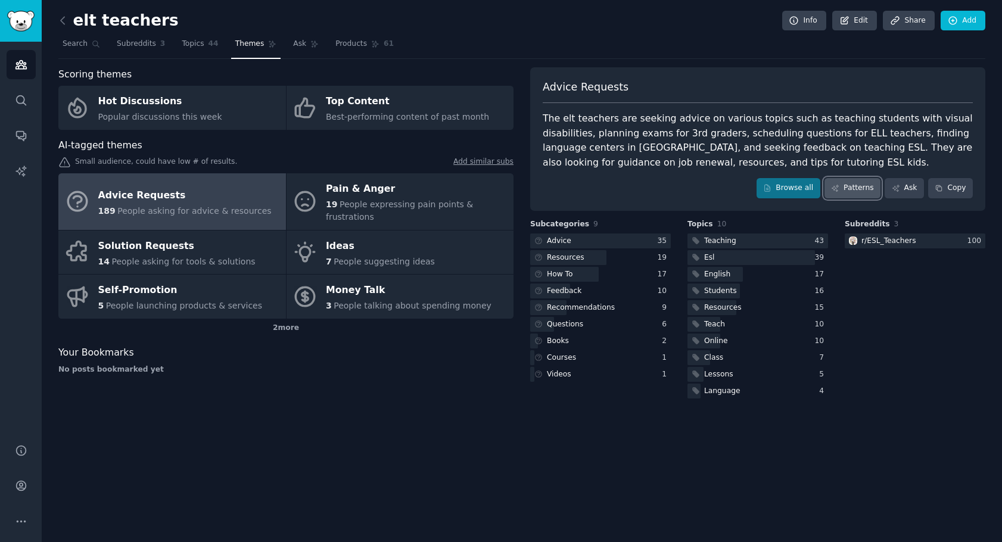
click at [861, 185] on link "Patterns" at bounding box center [853, 188] width 56 height 20
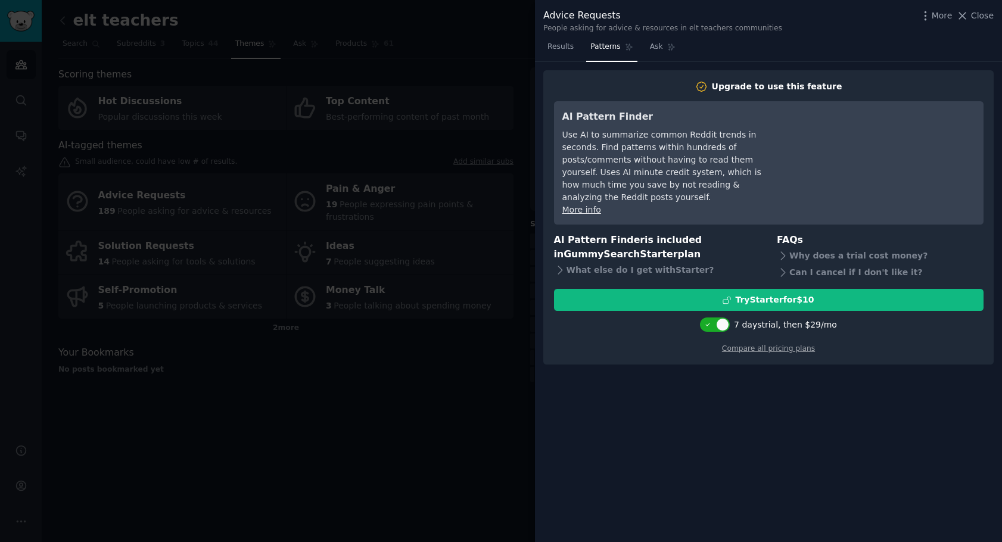
click at [409, 433] on div at bounding box center [501, 271] width 1002 height 542
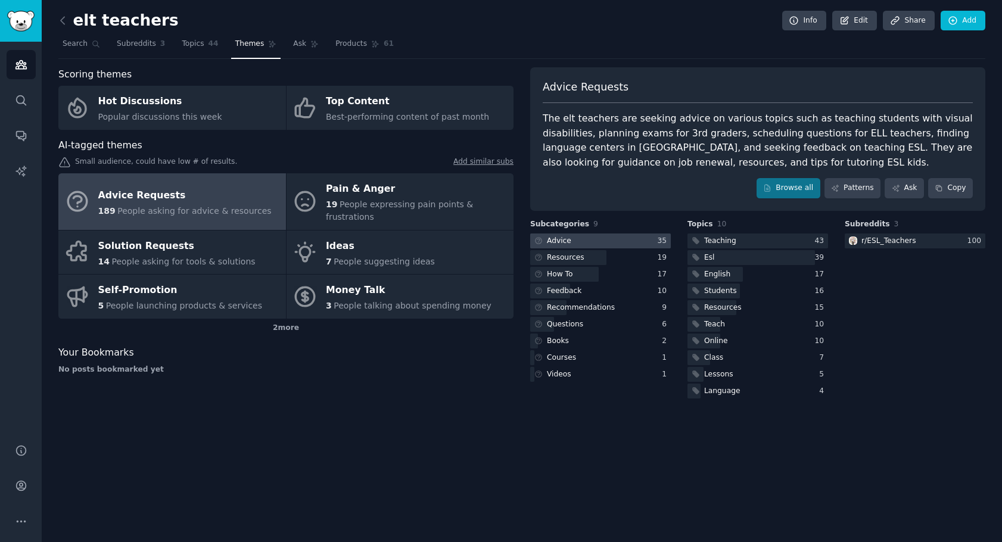
click at [652, 240] on div at bounding box center [600, 241] width 141 height 15
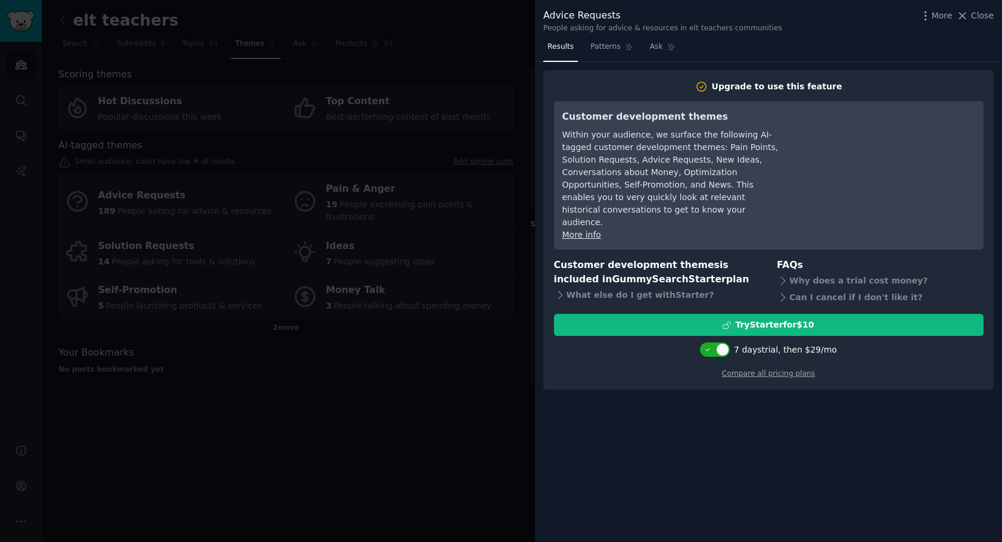
click at [476, 356] on div at bounding box center [501, 271] width 1002 height 542
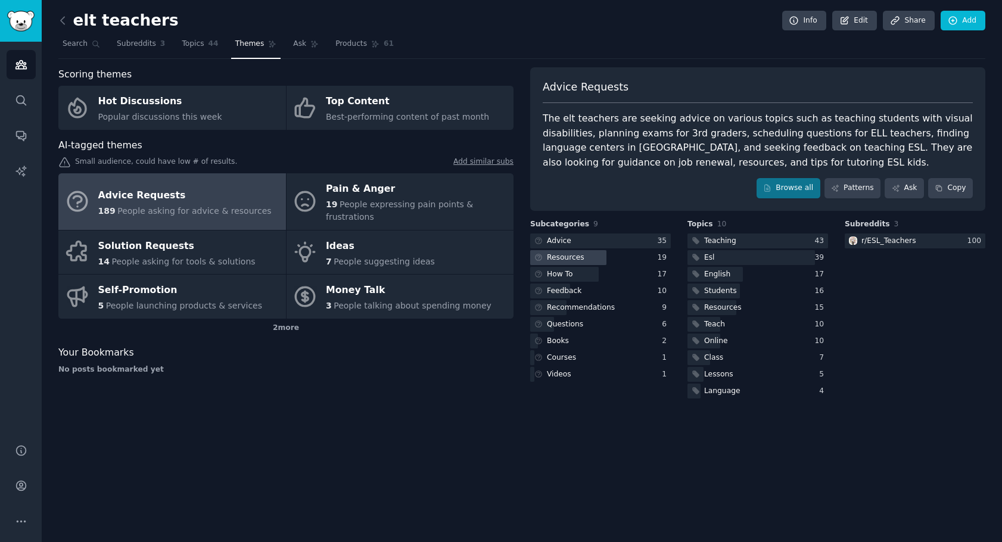
click at [559, 261] on div "Resources" at bounding box center [566, 258] width 38 height 11
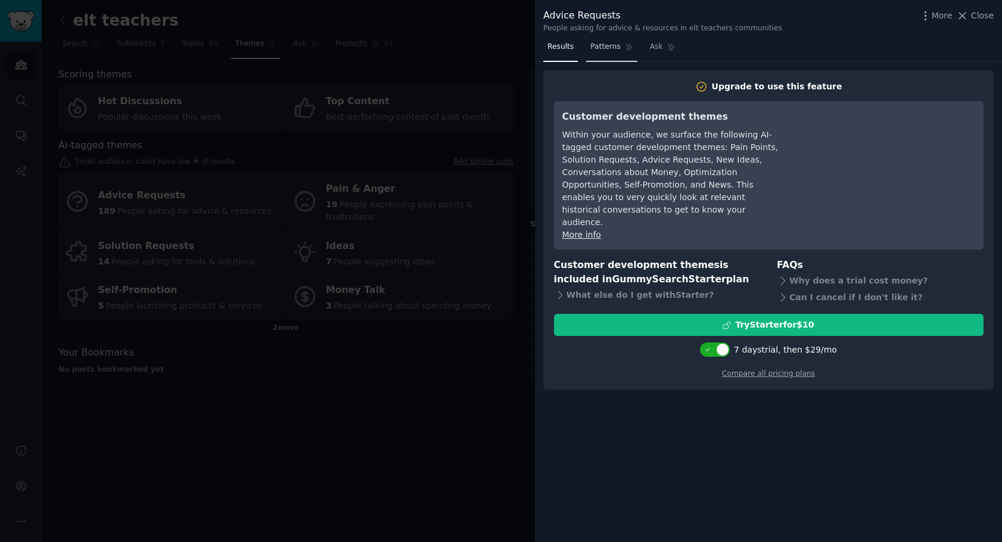
click at [597, 48] on span "Patterns" at bounding box center [605, 47] width 30 height 11
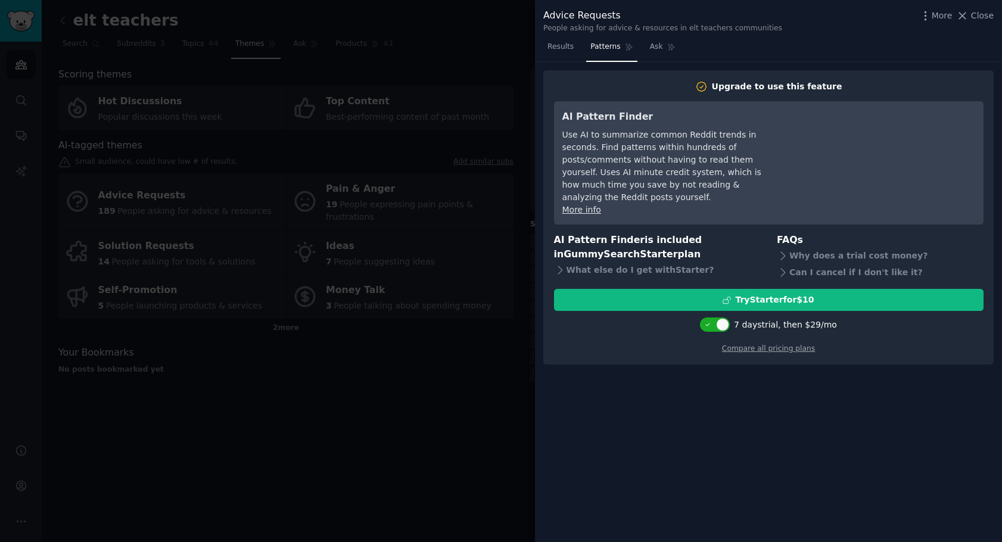
click at [454, 360] on div at bounding box center [501, 271] width 1002 height 542
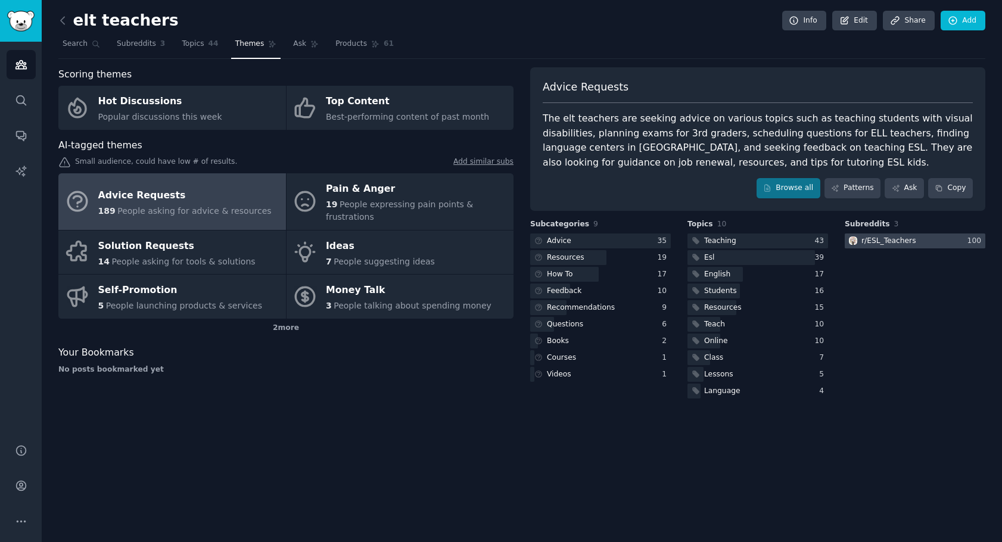
click at [898, 238] on div "r/ ESL_Teachers" at bounding box center [888, 241] width 55 height 11
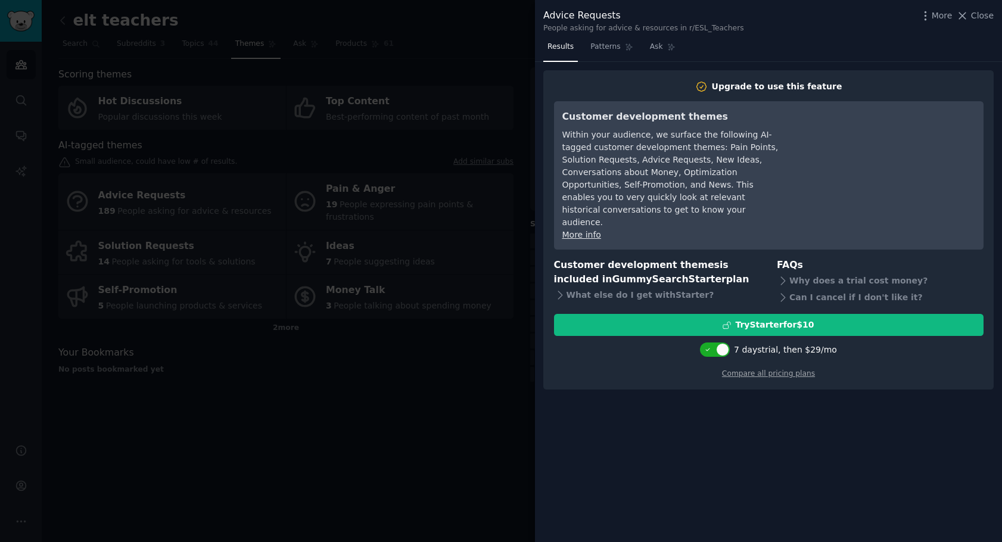
click at [386, 398] on div at bounding box center [501, 271] width 1002 height 542
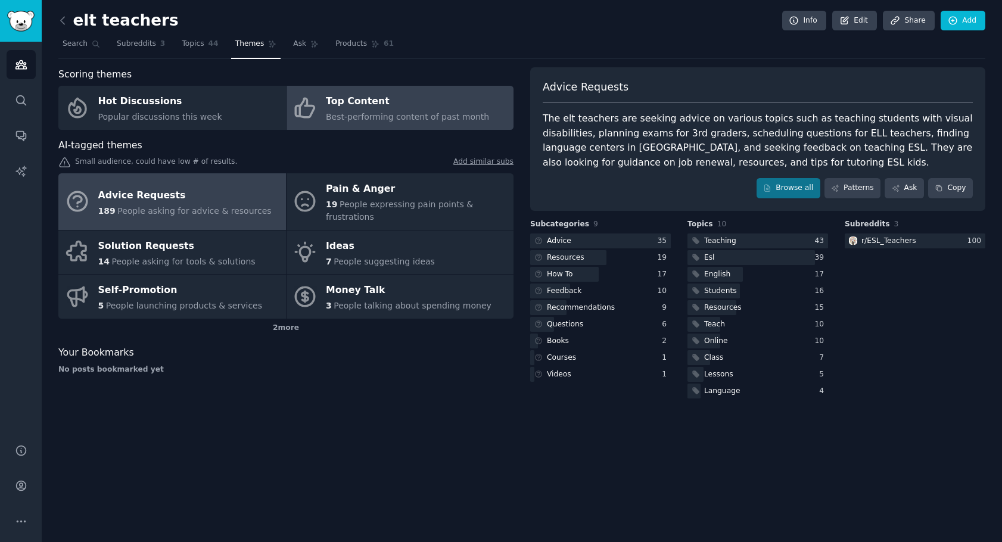
click at [362, 97] on div "Top Content" at bounding box center [407, 101] width 163 height 19
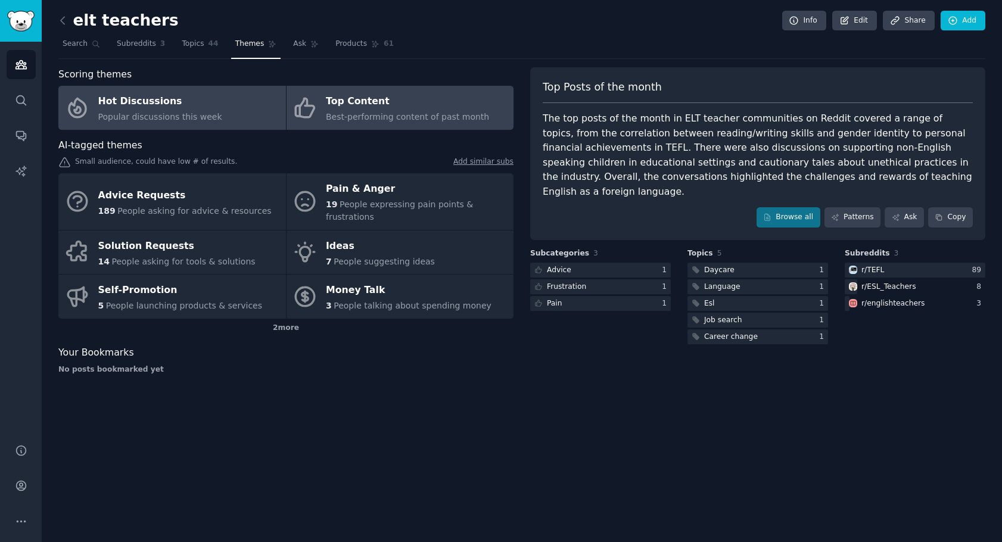
click at [139, 110] on div "Hot Discussions" at bounding box center [160, 101] width 124 height 19
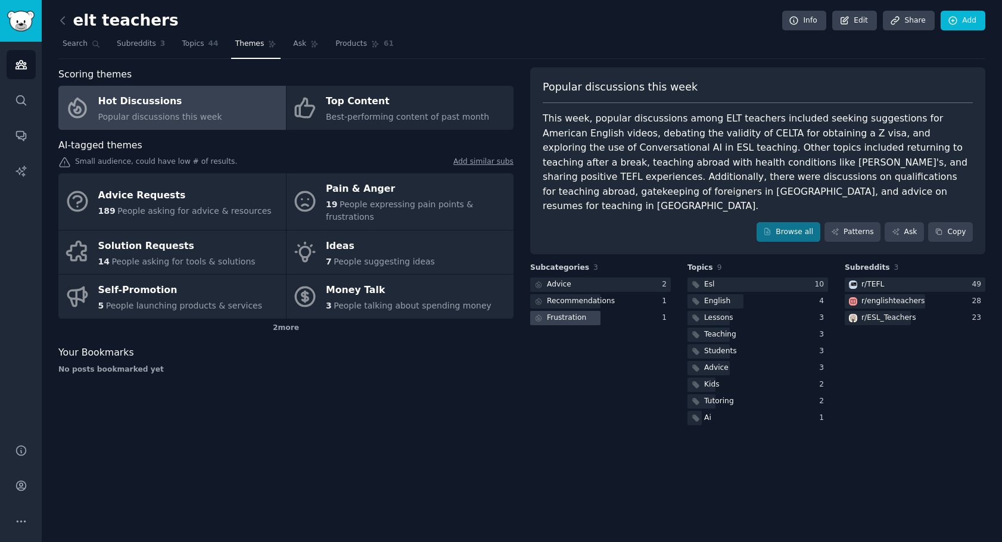
click at [582, 311] on div "Frustration" at bounding box center [559, 318] width 58 height 15
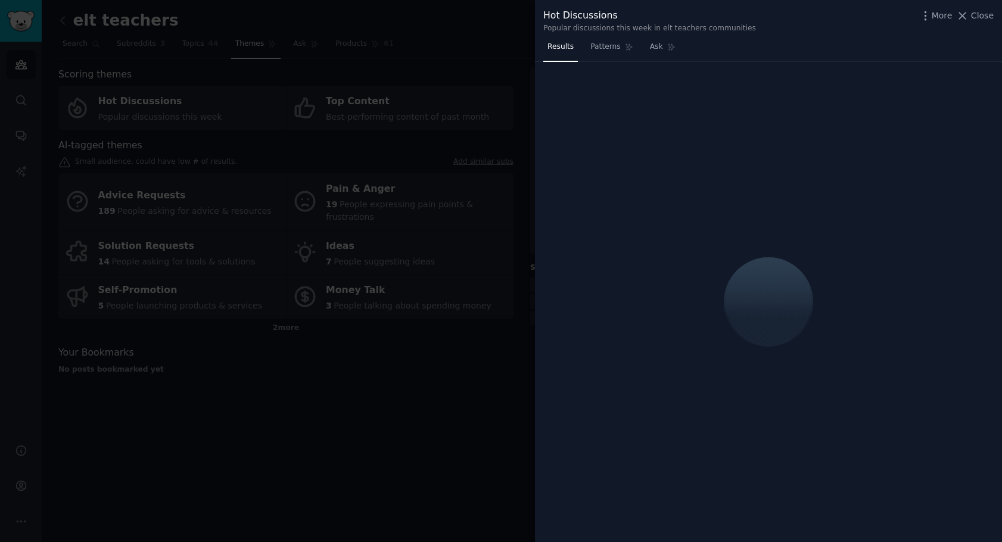
click at [969, 16] on icon at bounding box center [962, 16] width 13 height 13
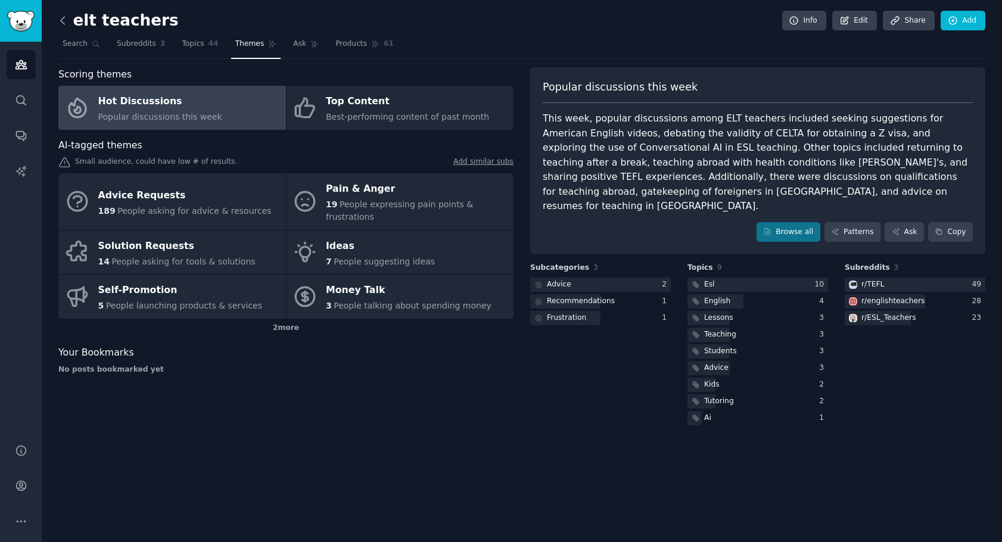
click at [63, 19] on icon at bounding box center [63, 20] width 13 height 13
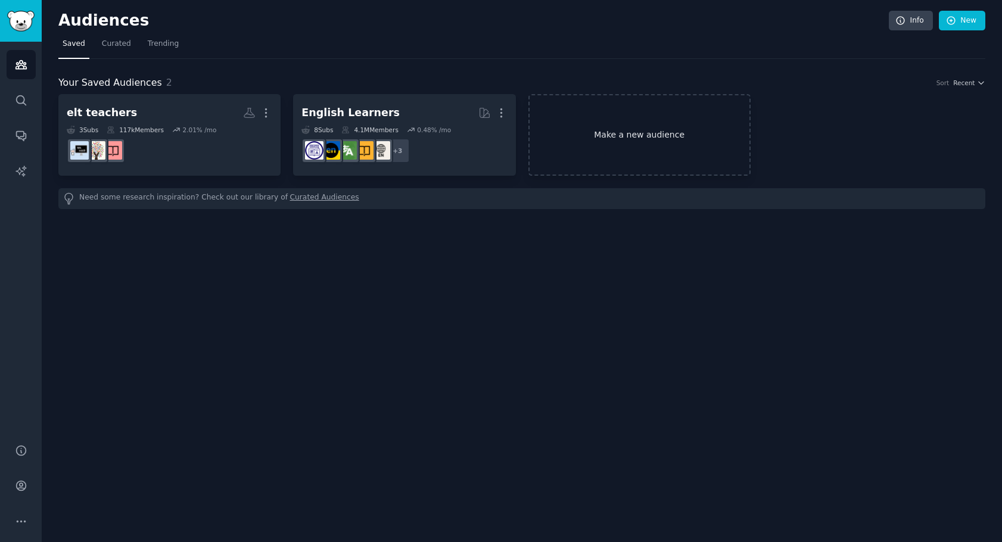
click at [657, 140] on link "Make a new audience" at bounding box center [639, 135] width 222 height 82
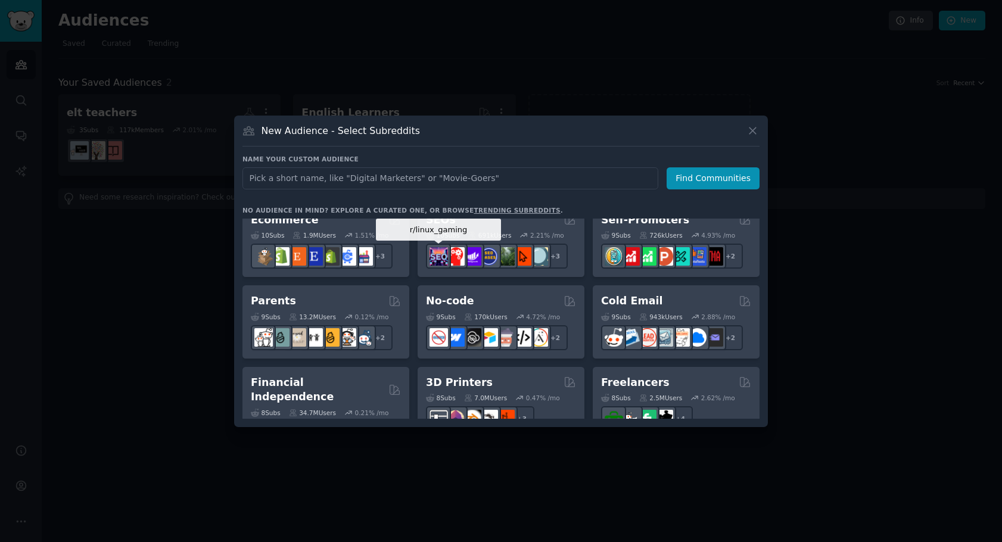
scroll to position [536, 0]
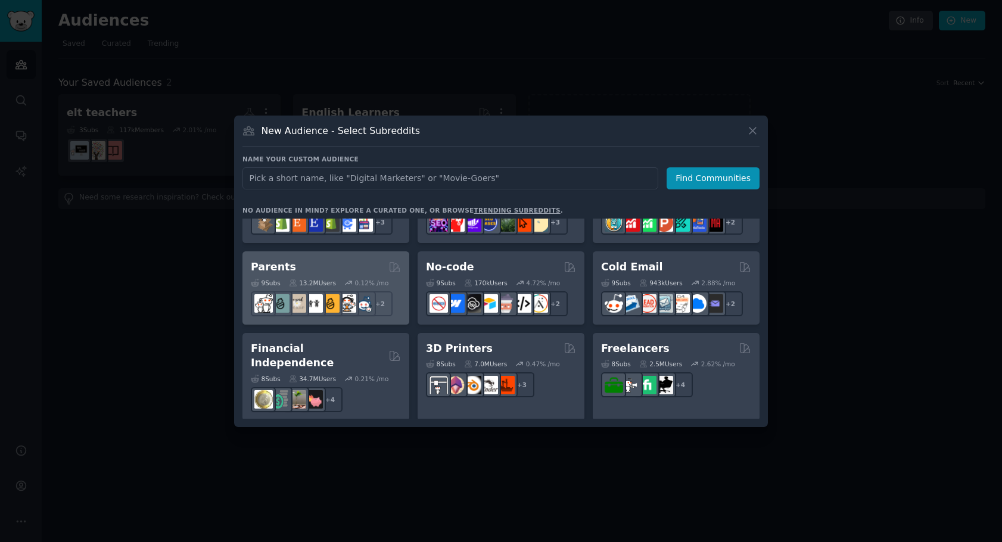
click at [309, 262] on div "Parents Curated by GummySearch" at bounding box center [326, 267] width 150 height 15
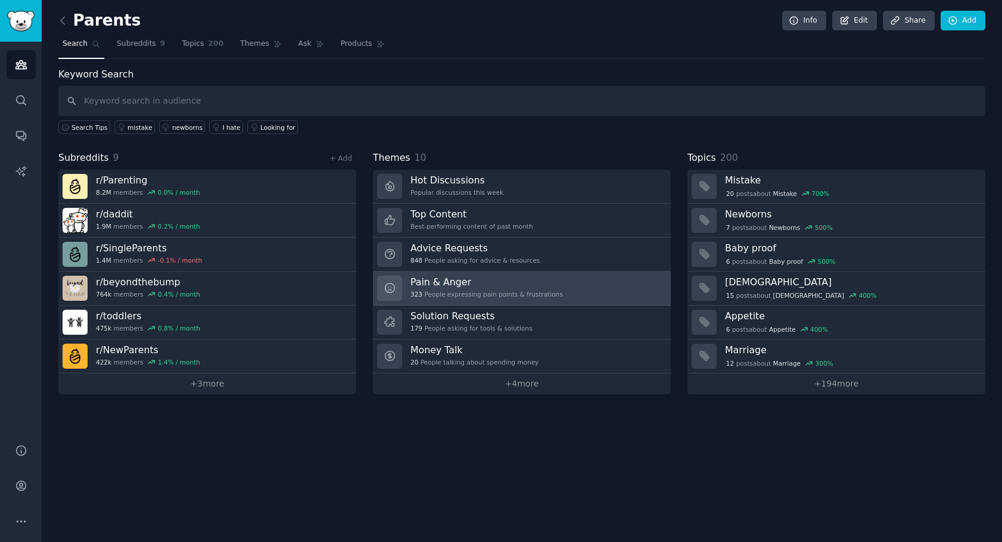
click at [455, 287] on h3 "Pain & Anger" at bounding box center [486, 282] width 153 height 13
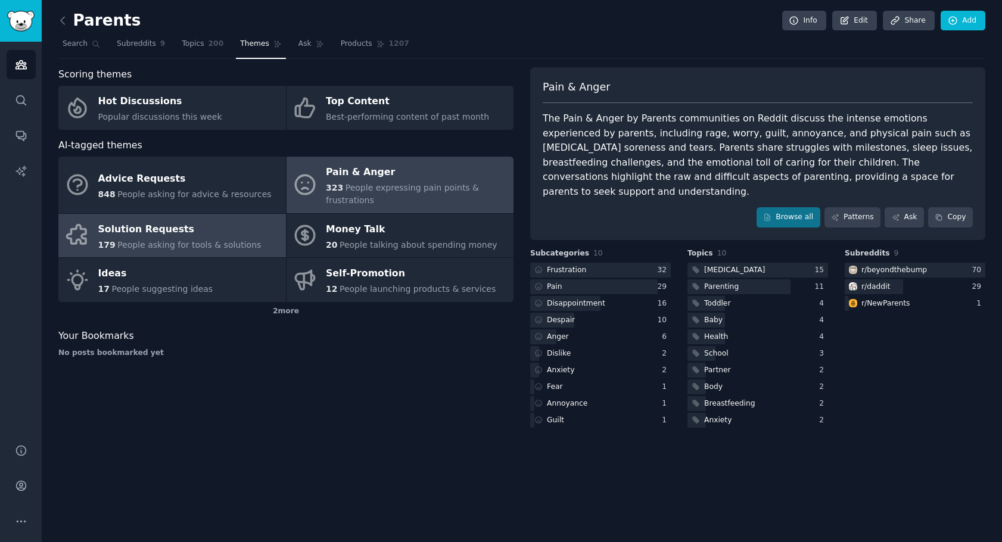
click at [181, 239] on div "179 People asking for tools & solutions" at bounding box center [179, 245] width 163 height 13
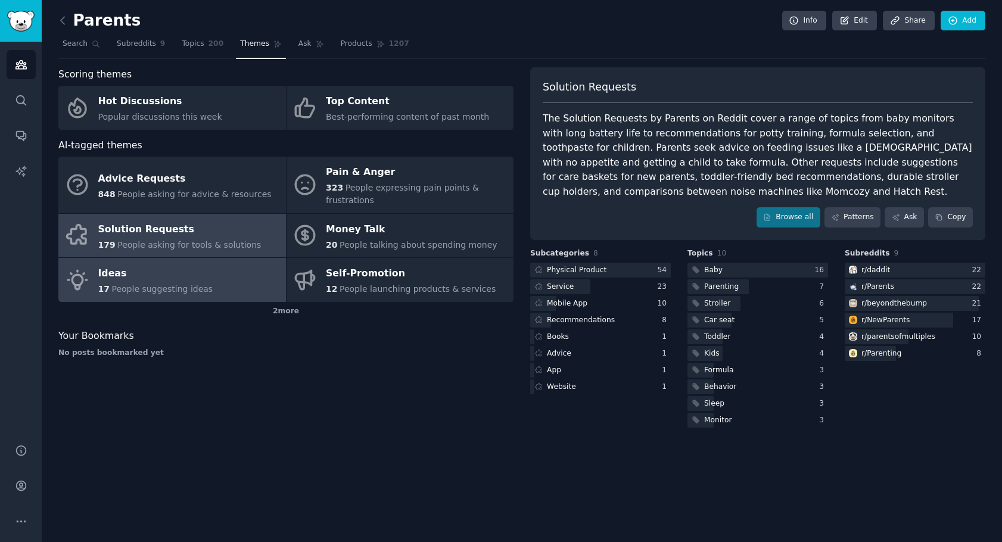
click at [108, 265] on div "Ideas" at bounding box center [155, 274] width 115 height 19
